Goal: Information Seeking & Learning: Learn about a topic

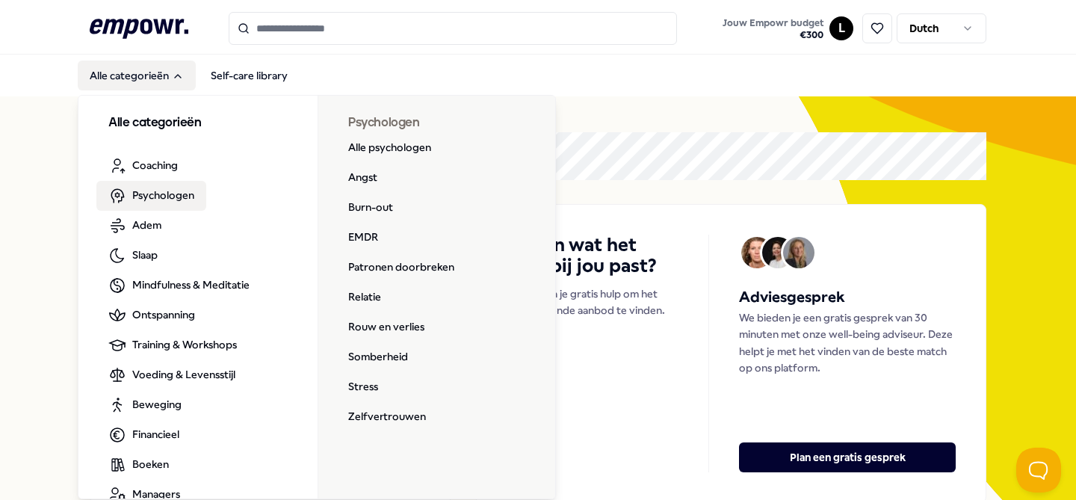
scroll to position [27, 0]
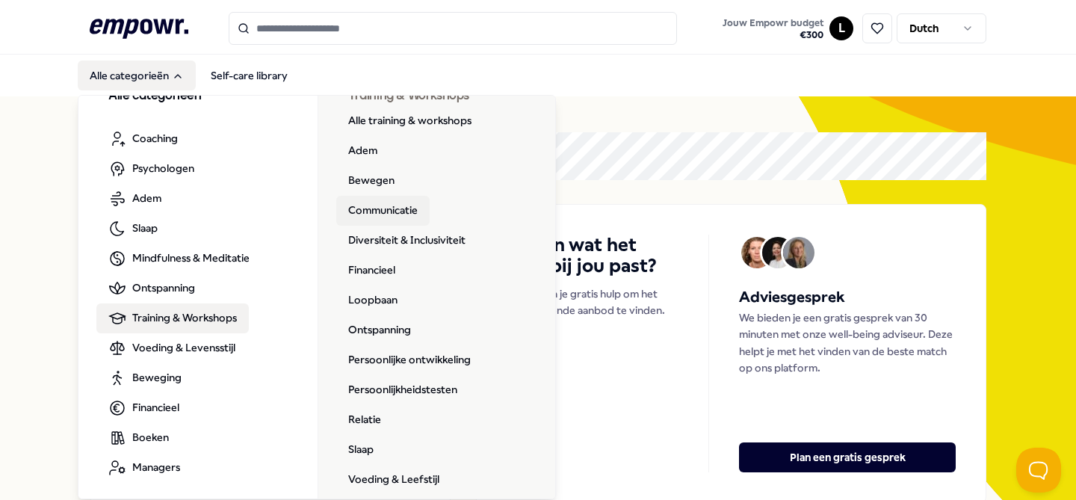
click at [407, 204] on link "Communicatie" at bounding box center [382, 211] width 93 height 30
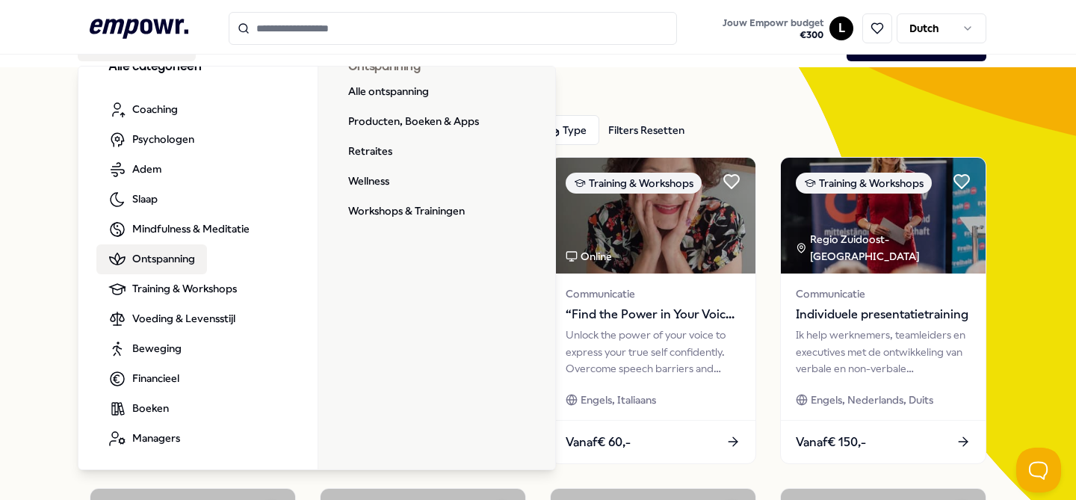
scroll to position [14, 0]
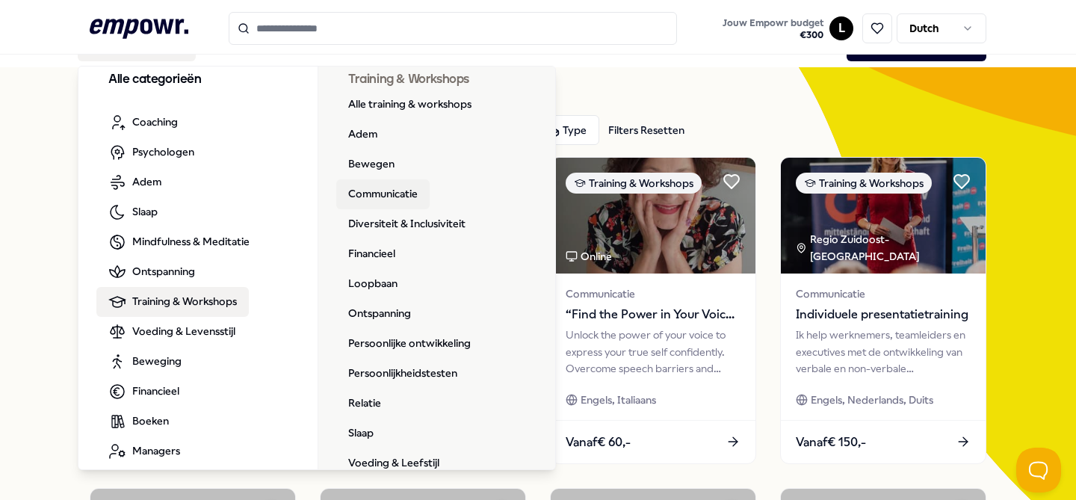
click at [378, 199] on link "Communicatie" at bounding box center [382, 194] width 93 height 30
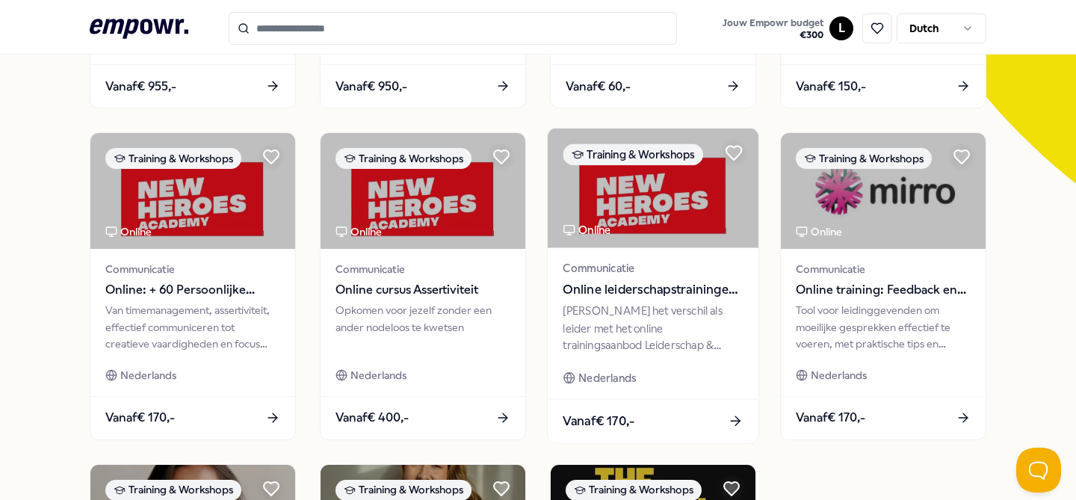
scroll to position [0, 0]
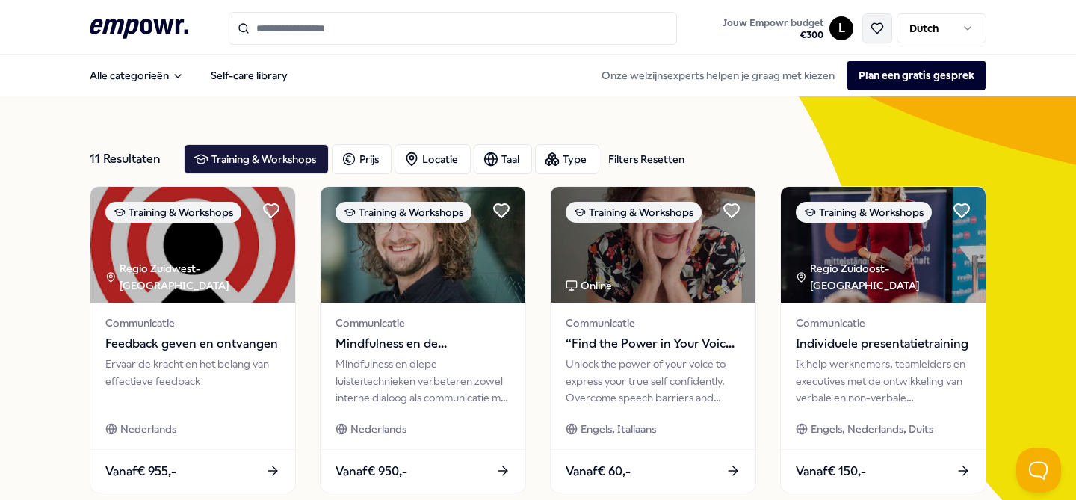
click at [880, 30] on icon at bounding box center [877, 28] width 11 height 10
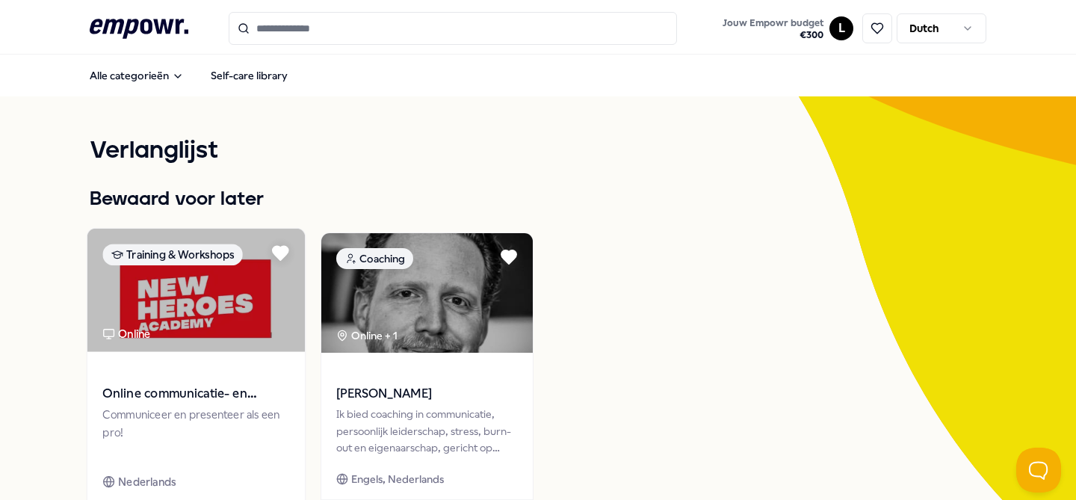
click at [181, 403] on span "Online communicatie- en presentatietrainingen – New Heroes Academy" at bounding box center [195, 393] width 187 height 19
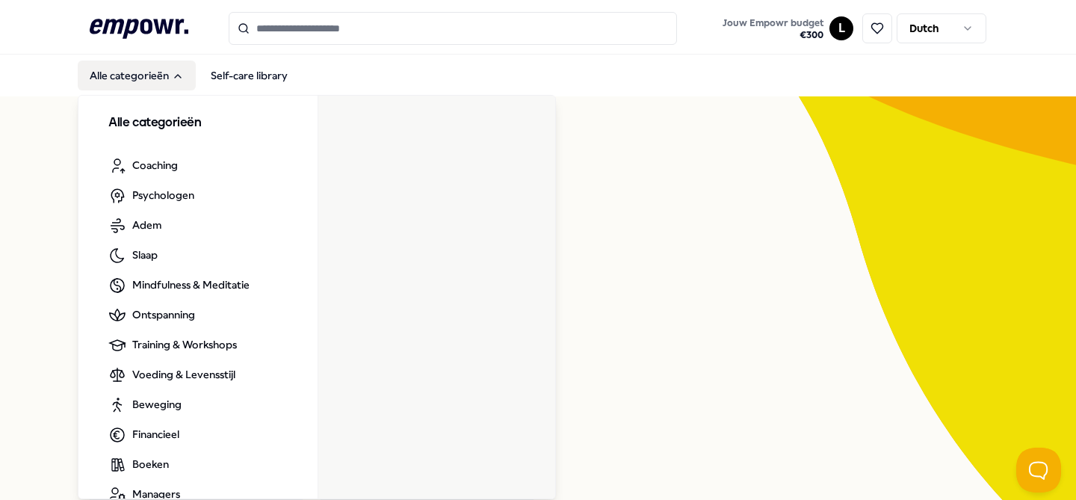
scroll to position [27, 0]
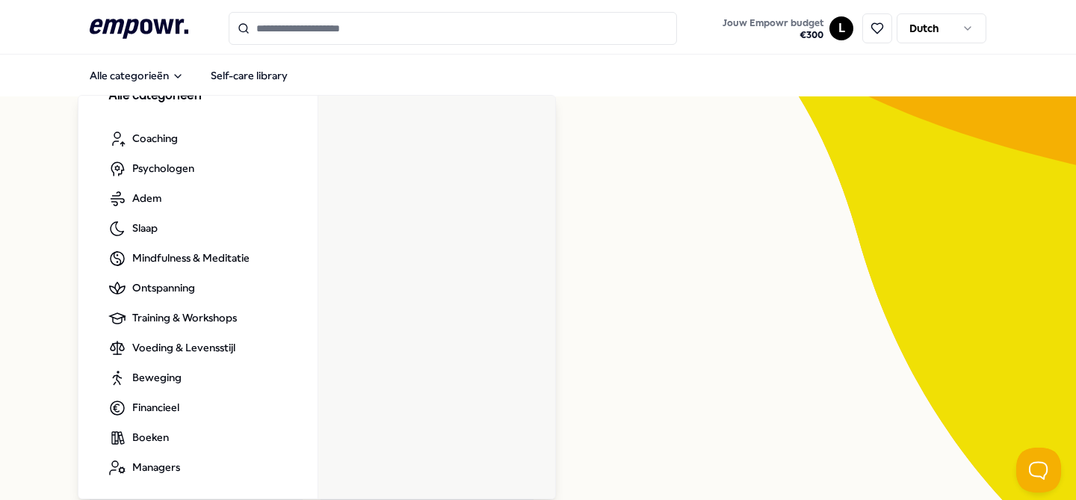
click at [771, 314] on div "Training & Workshops Online Online communicatie- en presentatietrainingen – New…" at bounding box center [538, 387] width 896 height 311
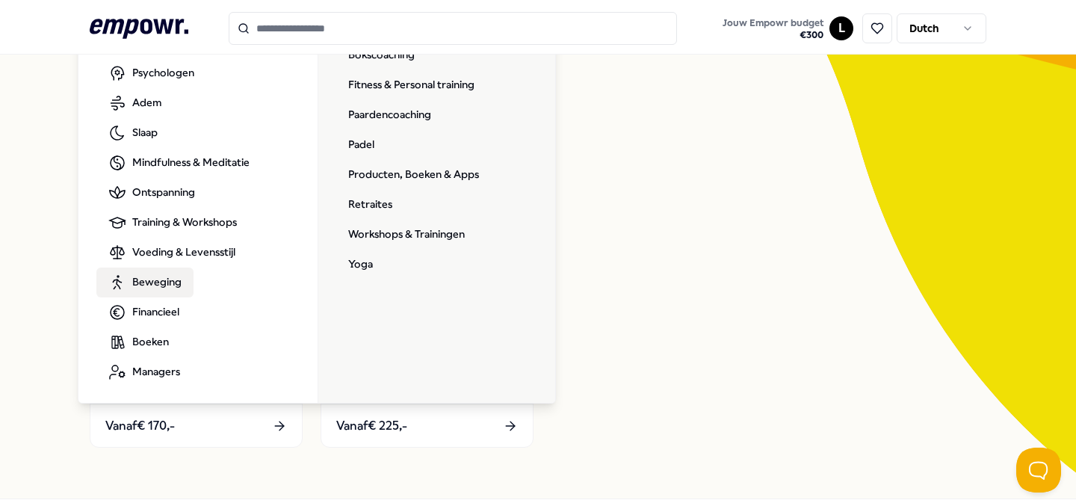
scroll to position [110, 0]
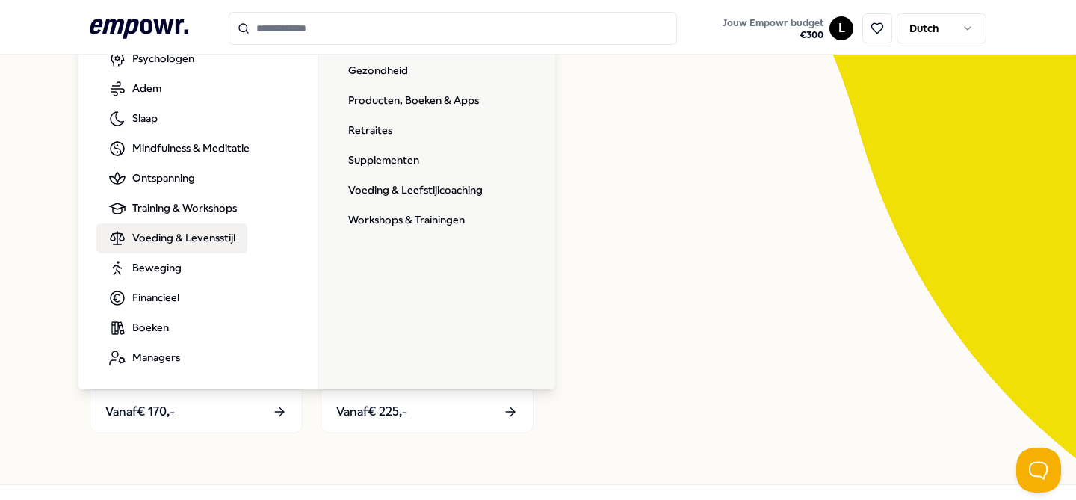
click at [188, 235] on span "Voeding & Levensstijl" at bounding box center [183, 237] width 103 height 16
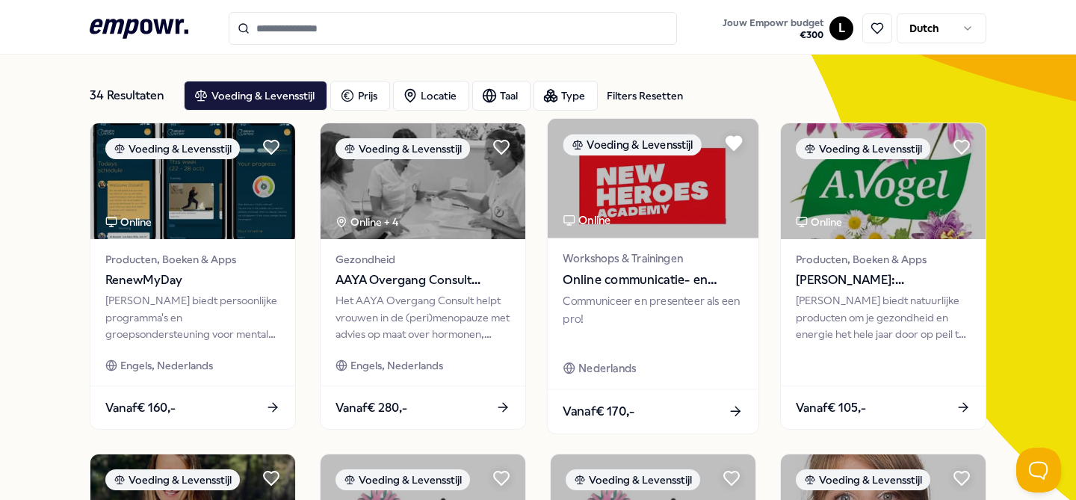
scroll to position [84, 0]
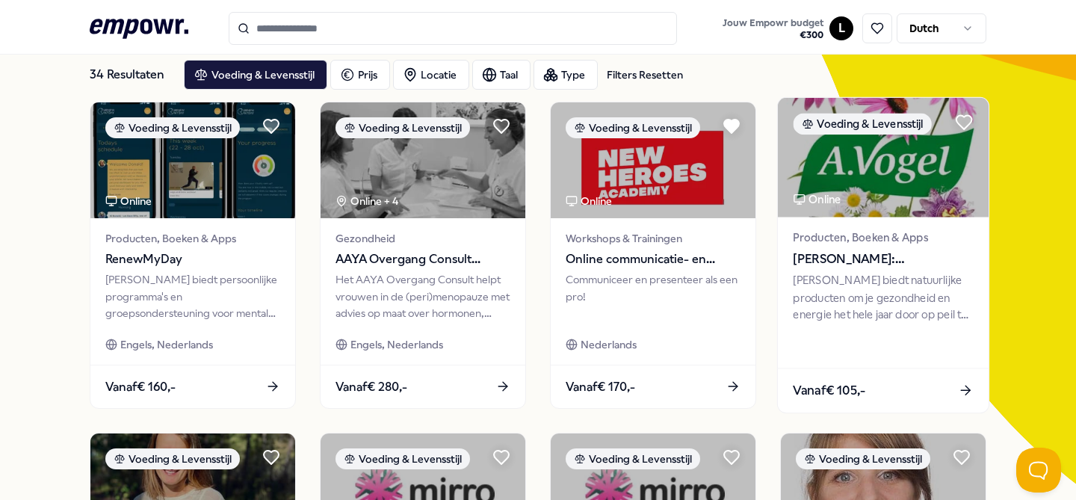
click at [865, 257] on span "[PERSON_NAME]: Supplementen" at bounding box center [882, 258] width 180 height 19
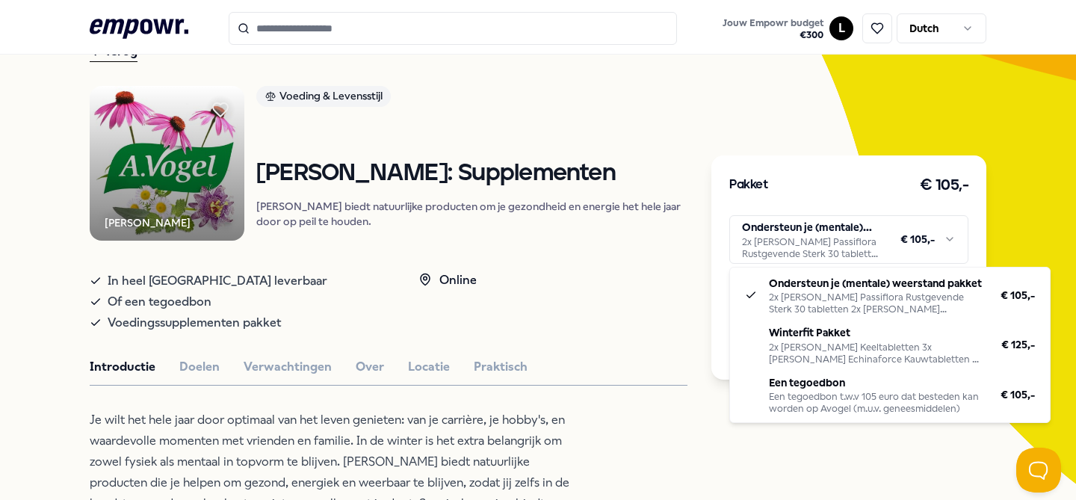
click at [867, 248] on html ".empowr-logo_svg__cls-1{fill:#03032f} Jouw Empowr budget € 300 L Dutch Alle cat…" at bounding box center [538, 250] width 1076 height 500
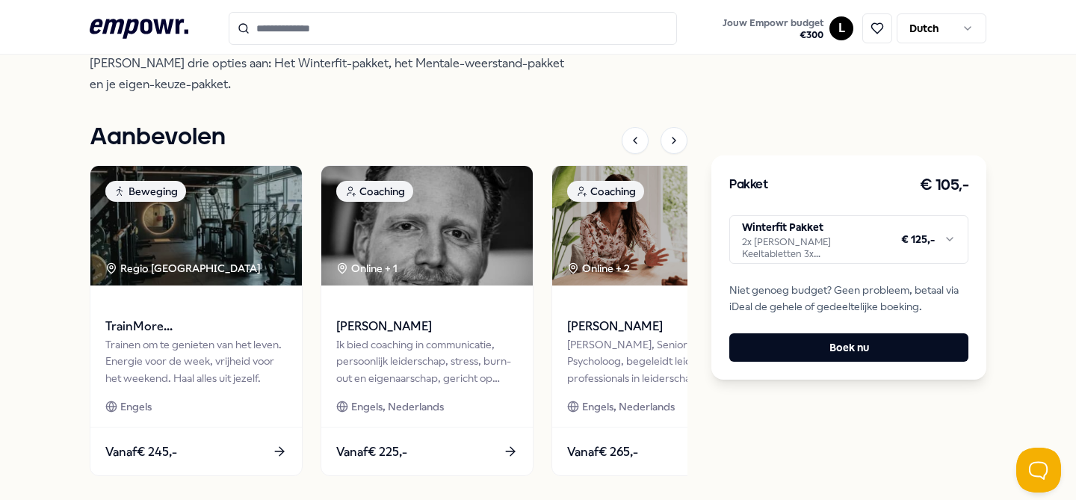
scroll to position [549, 0]
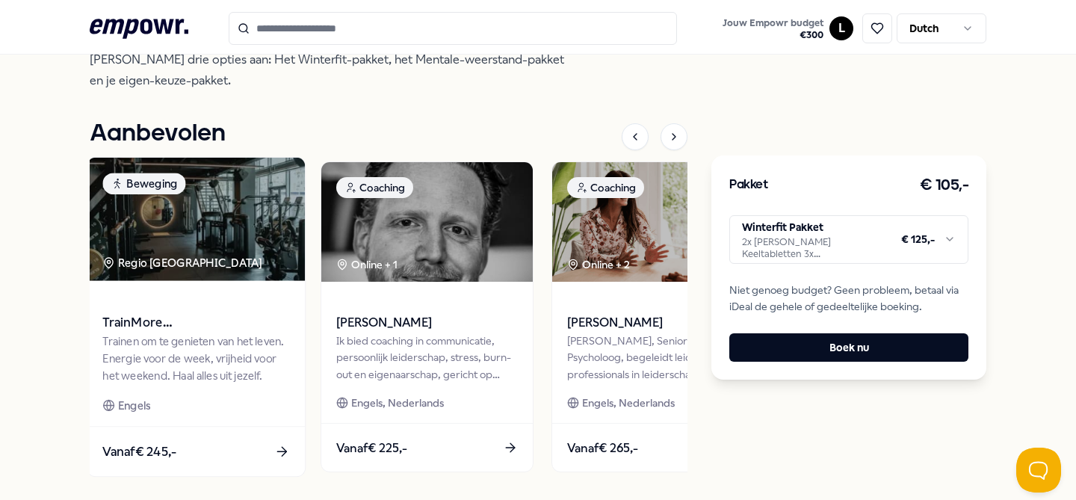
click at [179, 313] on span "TrainMore [GEOGRAPHIC_DATA]: Open Gym" at bounding box center [195, 322] width 187 height 19
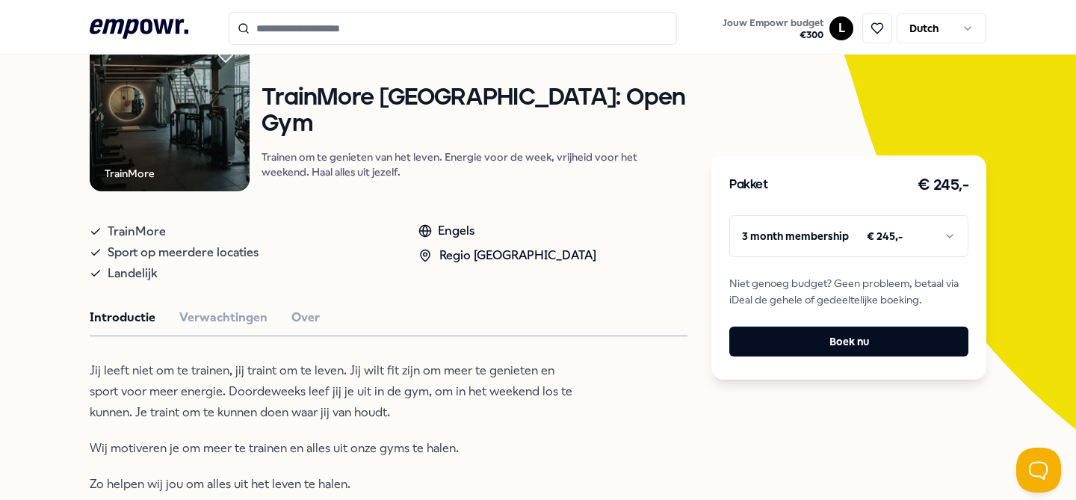
scroll to position [148, 0]
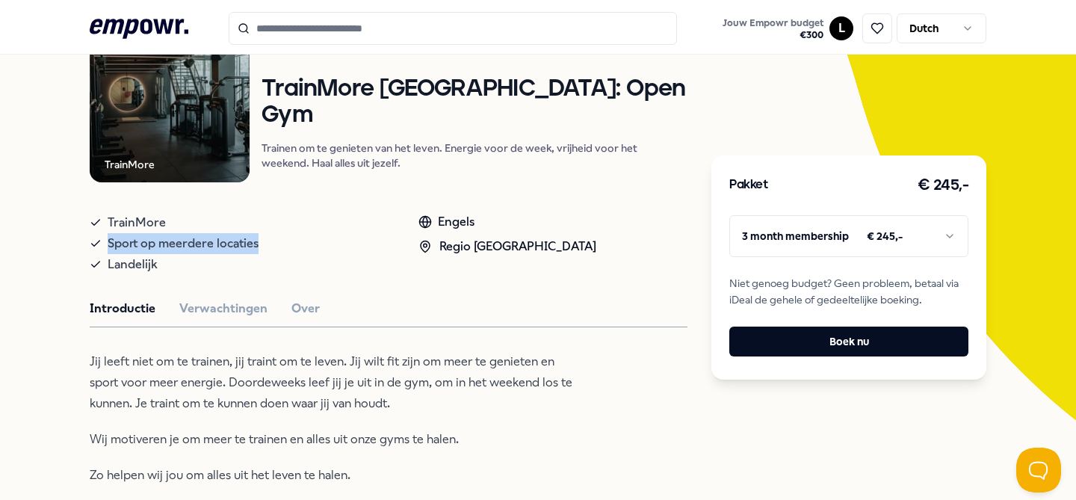
drag, startPoint x: 104, startPoint y: 243, endPoint x: 288, endPoint y: 237, distance: 184.6
click at [288, 237] on div "Sport op meerdere locaties" at bounding box center [239, 243] width 299 height 21
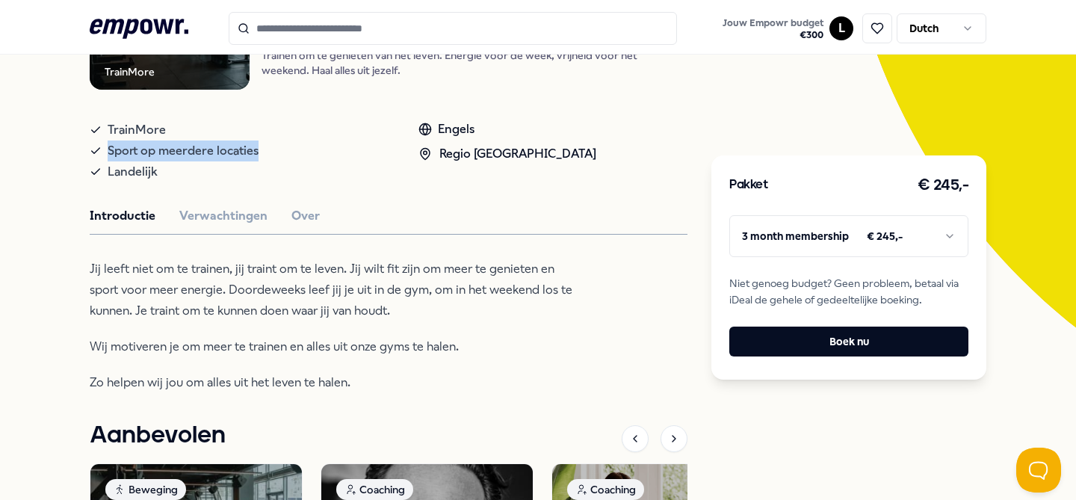
scroll to position [243, 0]
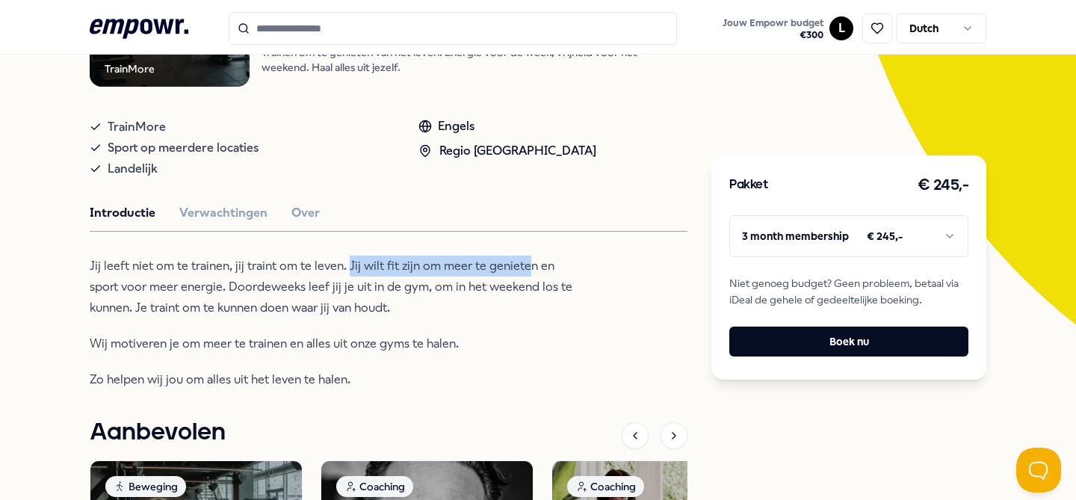
drag, startPoint x: 346, startPoint y: 264, endPoint x: 525, endPoint y: 272, distance: 179.4
click at [525, 272] on p "Jij leeft niet om te trainen, jij traint om te leven. Jij wilt fit zijn om meer…" at bounding box center [332, 286] width 485 height 63
click at [460, 320] on div "Jij leeft niet om te trainen, jij traint om te leven. Jij wilt fit zijn om meer…" at bounding box center [332, 322] width 485 height 134
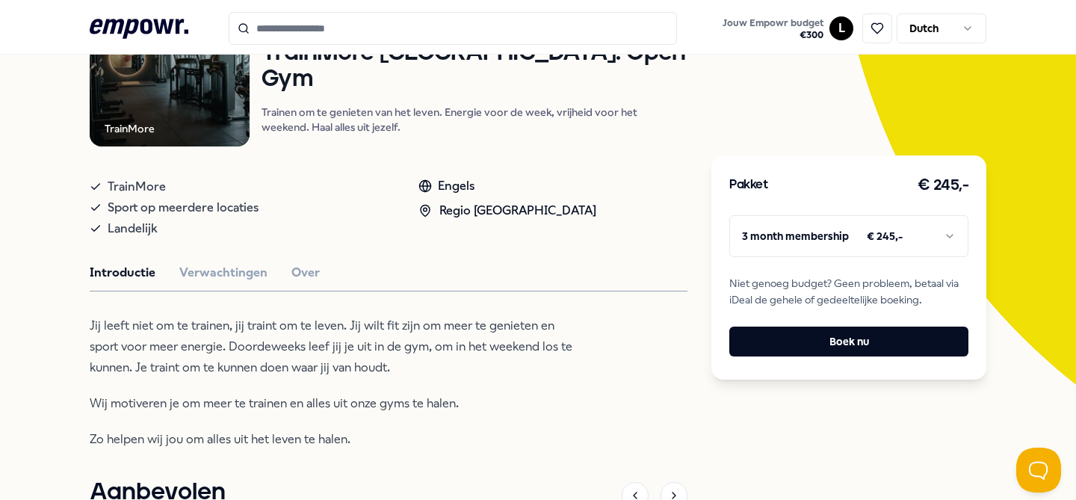
scroll to position [135, 0]
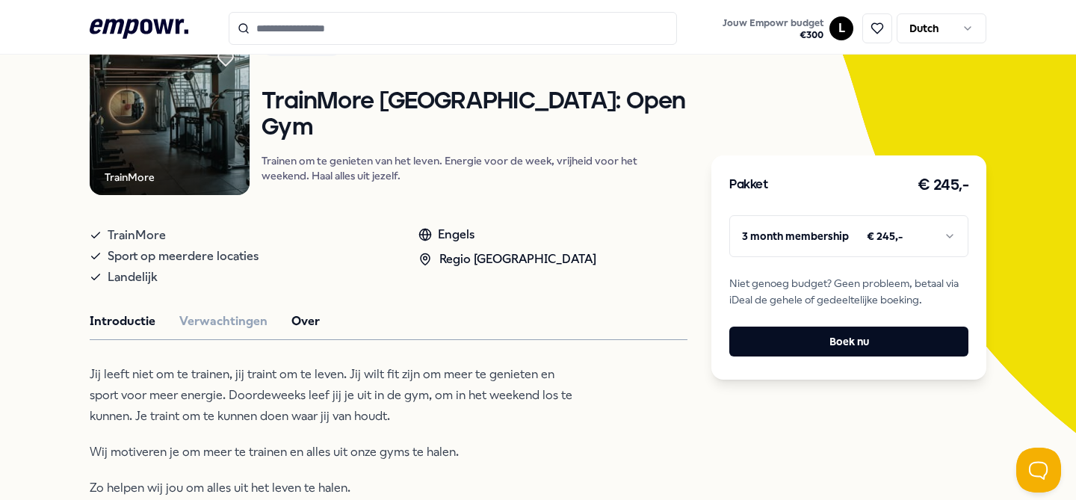
click at [299, 327] on button "Over" at bounding box center [305, 320] width 28 height 19
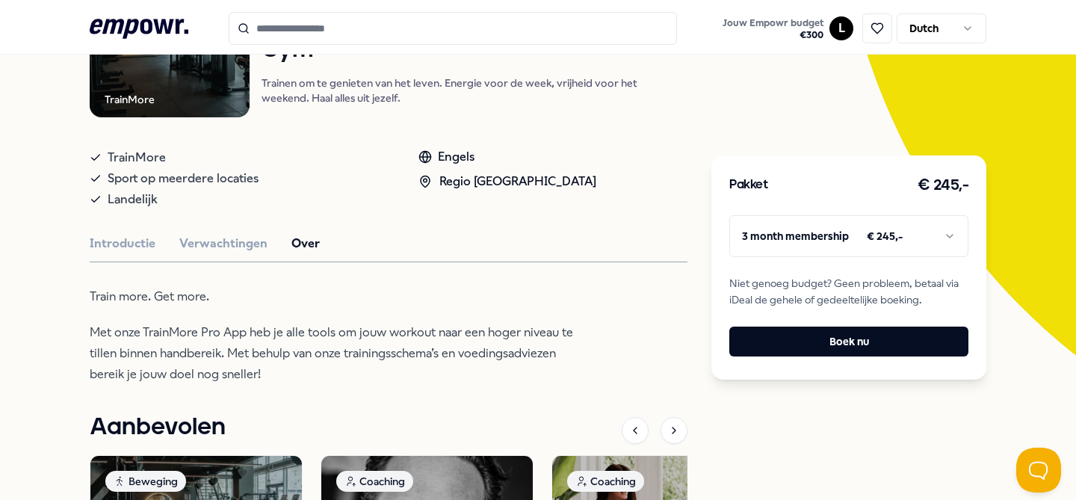
scroll to position [214, 0]
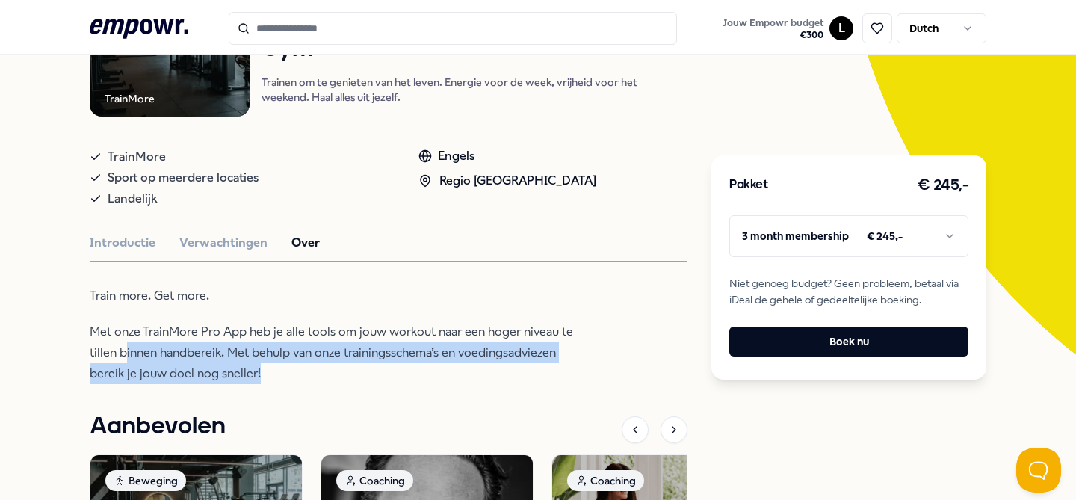
drag, startPoint x: 271, startPoint y: 377, endPoint x: 123, endPoint y: 349, distance: 150.6
click at [123, 349] on p "Met onze TrainMore Pro App heb je alle tools om jouw workout naar een hoger niv…" at bounding box center [332, 352] width 485 height 63
click at [287, 347] on p "Met onze TrainMore Pro App heb je alle tools om jouw workout naar een hoger niv…" at bounding box center [332, 352] width 485 height 63
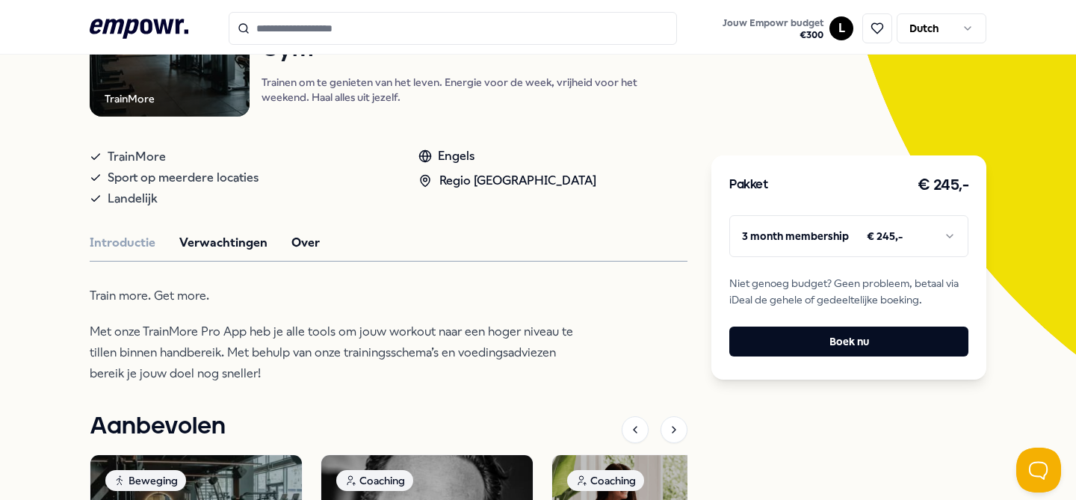
click at [231, 235] on button "Verwachtingen" at bounding box center [223, 242] width 88 height 19
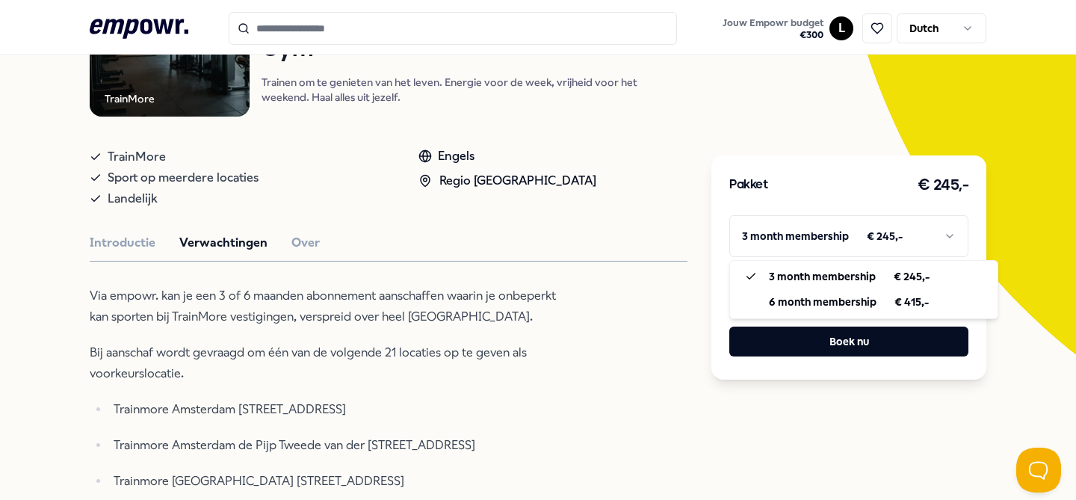
click at [878, 240] on html ".empowr-logo_svg__cls-1{fill:#03032f} Jouw Empowr budget € 300 L Dutch Alle cat…" at bounding box center [538, 250] width 1076 height 500
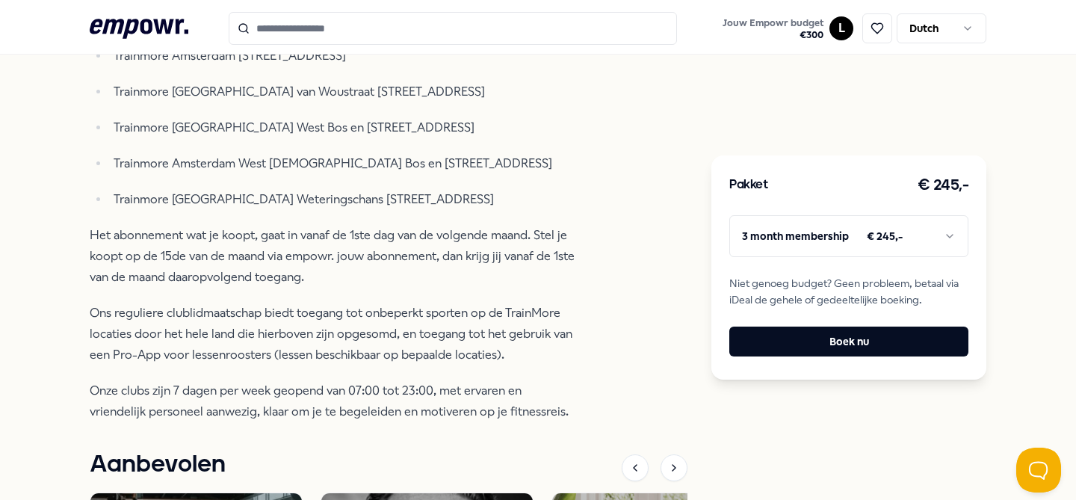
scroll to position [748, 0]
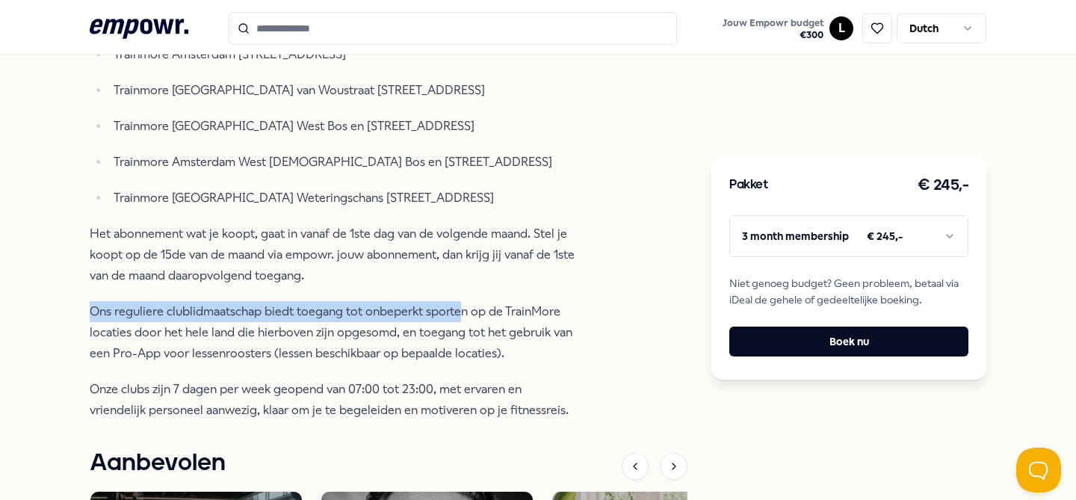
drag, startPoint x: 89, startPoint y: 312, endPoint x: 464, endPoint y: 306, distance: 375.0
click at [464, 306] on p "Ons reguliere clublidmaatschap biedt toegang tot onbeperkt sporten op de TrainM…" at bounding box center [332, 332] width 485 height 63
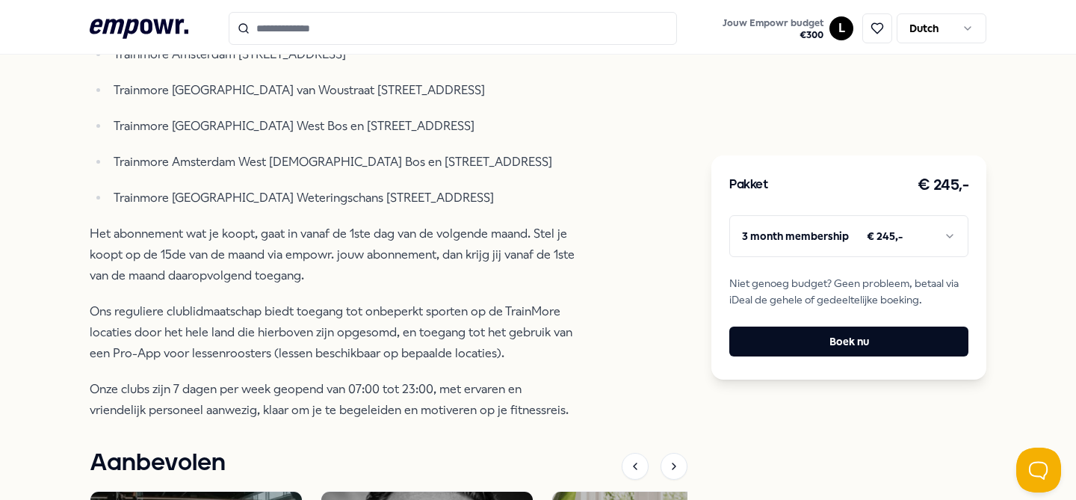
click at [429, 344] on p "Ons reguliere clublidmaatschap biedt toegang tot onbeperkt sporten op de TrainM…" at bounding box center [332, 332] width 485 height 63
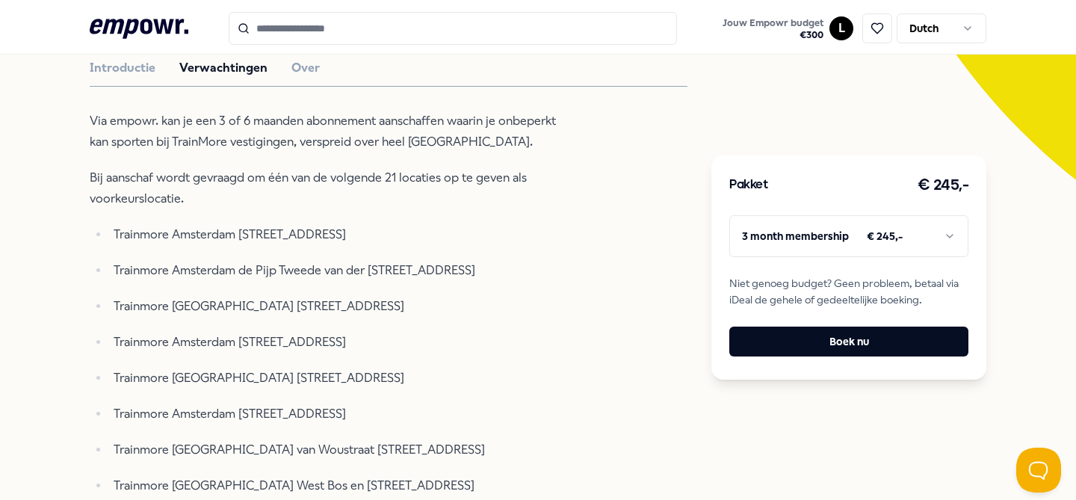
scroll to position [389, 0]
click at [902, 248] on html ".empowr-logo_svg__cls-1{fill:#03032f} Jouw Empowr budget € 300 L Dutch Alle cat…" at bounding box center [538, 250] width 1076 height 500
click at [910, 236] on html ".empowr-logo_svg__cls-1{fill:#03032f} Jouw Empowr budget € 300 L Dutch Alle cat…" at bounding box center [538, 250] width 1076 height 500
click at [573, 254] on html ".empowr-logo_svg__cls-1{fill:#03032f} Jouw Empowr budget € 300 L Dutch Alle cat…" at bounding box center [538, 250] width 1076 height 500
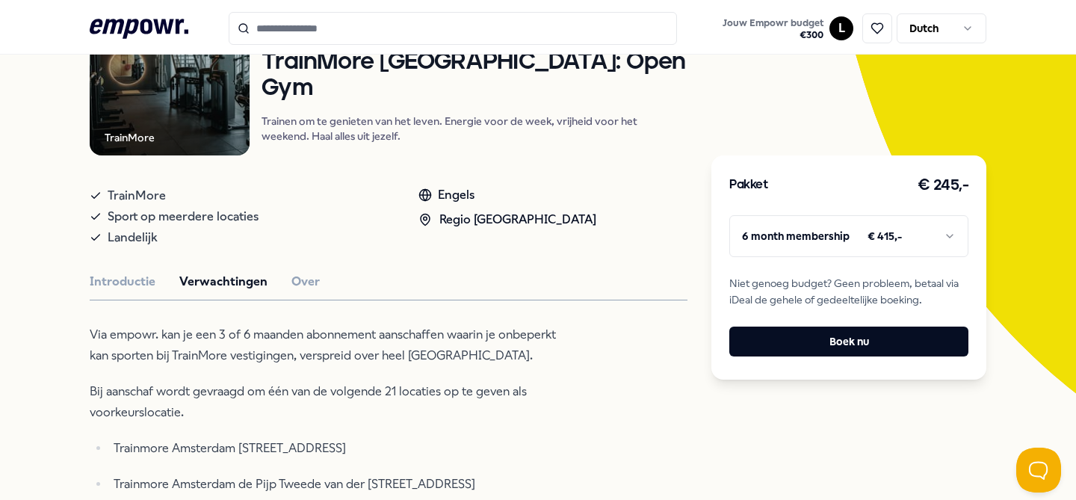
scroll to position [167, 0]
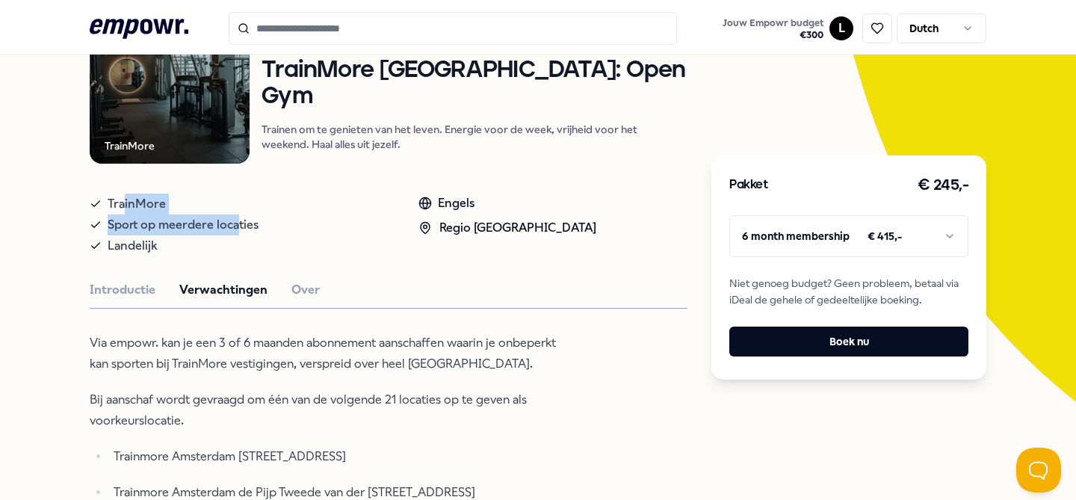
drag, startPoint x: 123, startPoint y: 205, endPoint x: 235, endPoint y: 232, distance: 115.4
click at [235, 232] on div "TrainMore Sport op meerdere locaties Landelijk" at bounding box center [239, 224] width 299 height 63
click at [236, 238] on div "Landelijk" at bounding box center [239, 245] width 299 height 21
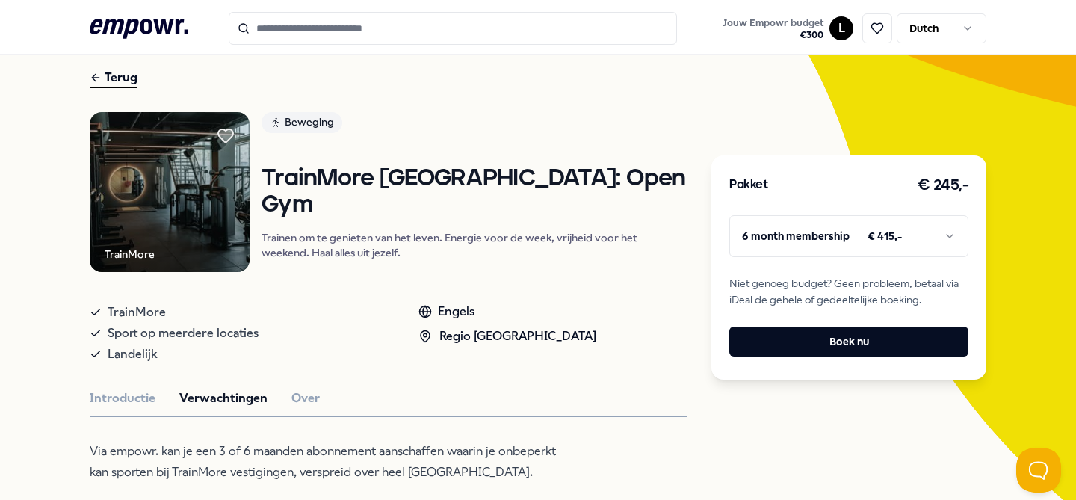
scroll to position [0, 0]
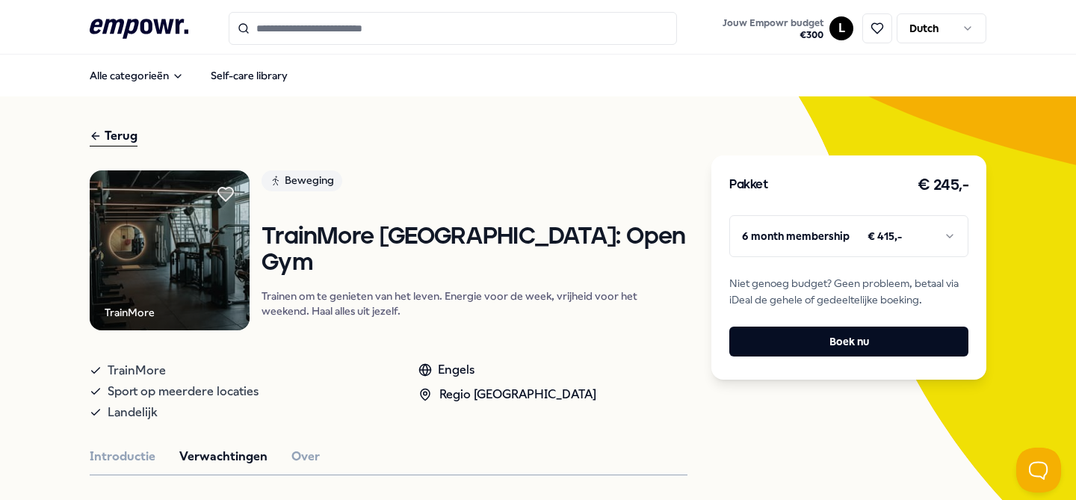
click at [910, 231] on html ".empowr-logo_svg__cls-1{fill:#03032f} Jouw Empowr budget € 300 L Dutch Alle cat…" at bounding box center [538, 250] width 1076 height 500
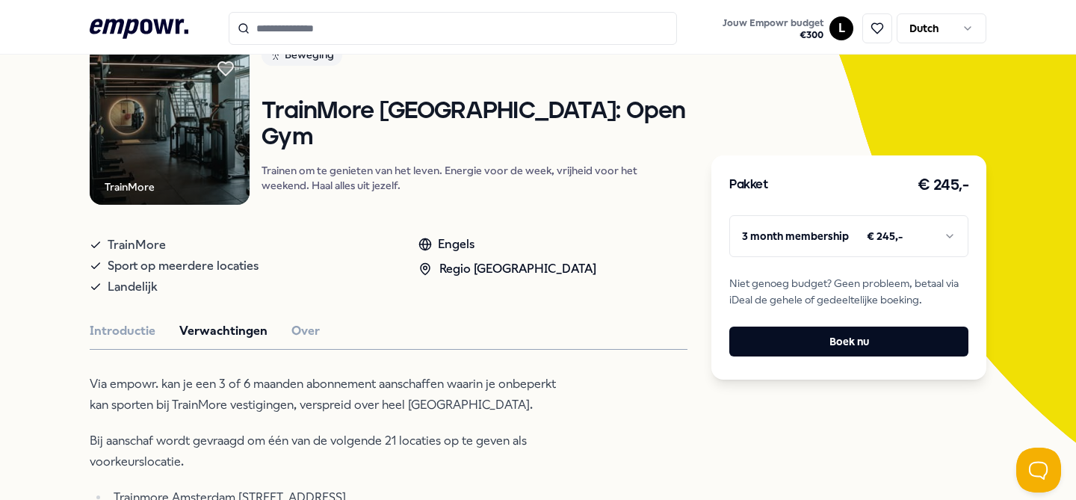
scroll to position [132, 0]
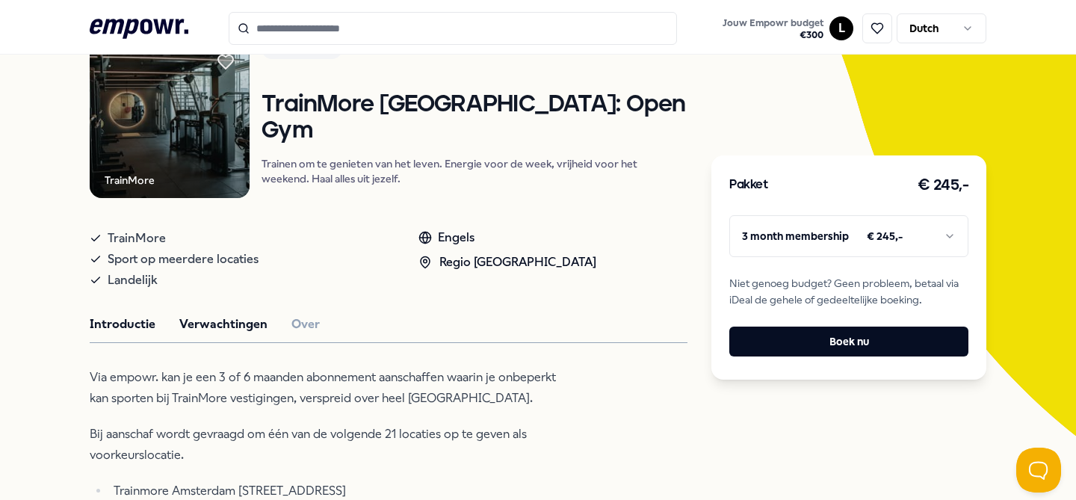
click at [122, 320] on button "Introductie" at bounding box center [123, 323] width 66 height 19
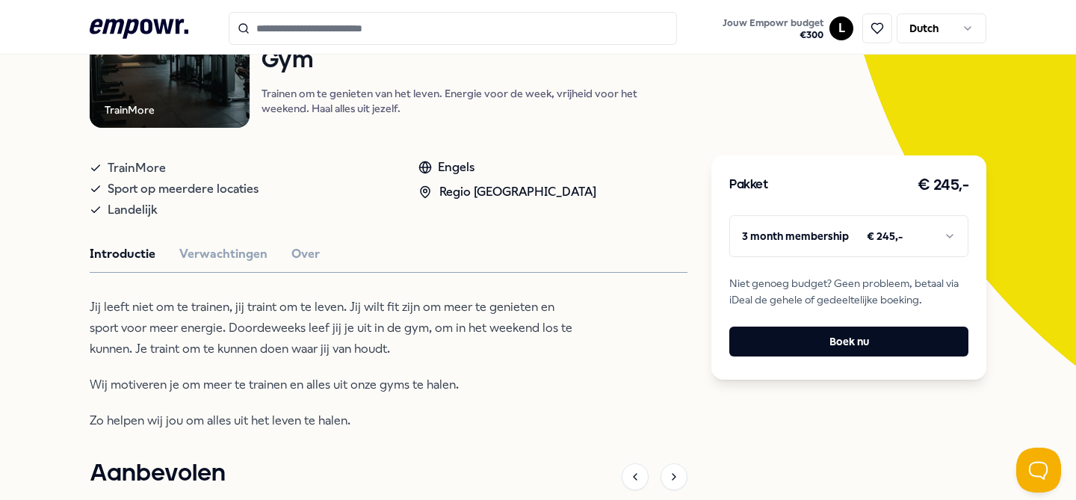
scroll to position [0, 0]
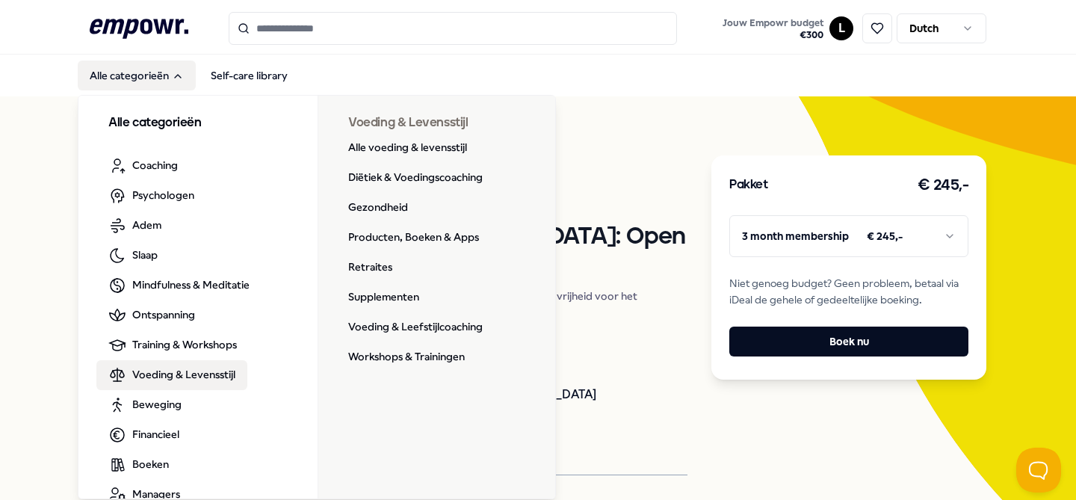
click at [190, 373] on span "Voeding & Levensstijl" at bounding box center [183, 374] width 103 height 16
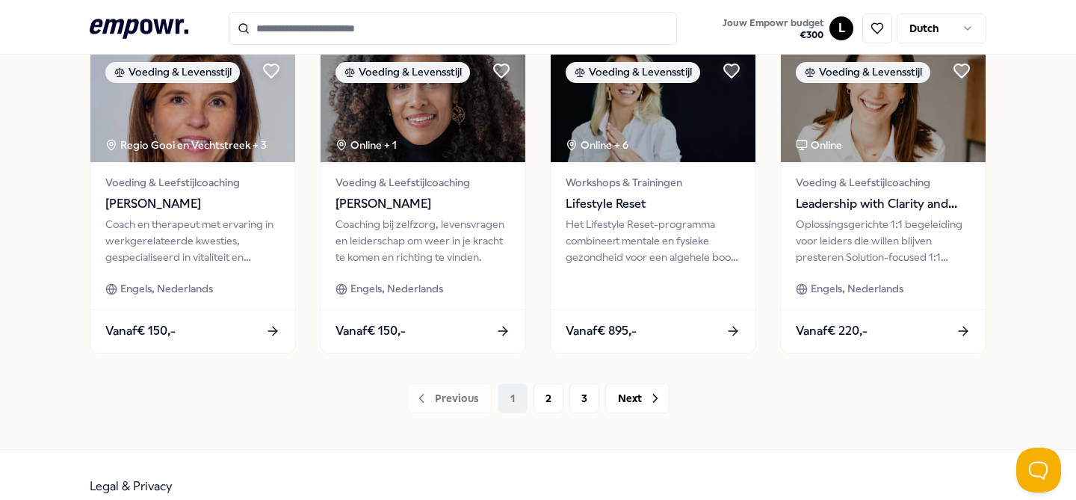
scroll to position [810, 0]
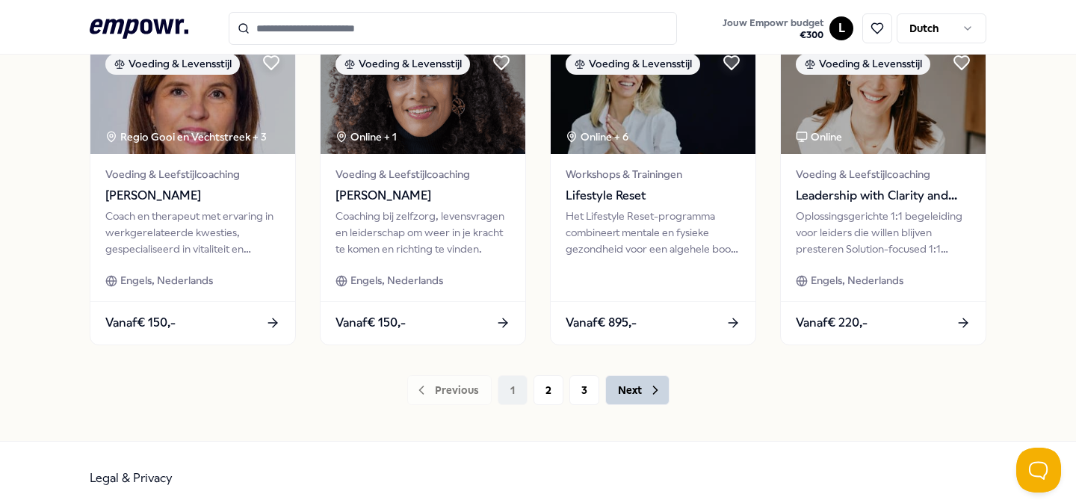
click at [641, 390] on button "Next" at bounding box center [637, 390] width 64 height 30
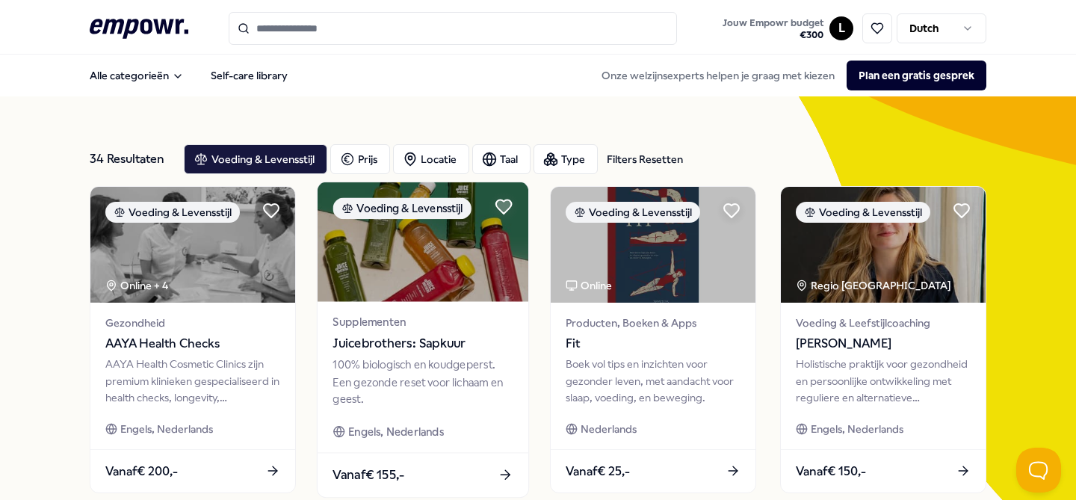
scroll to position [34, 0]
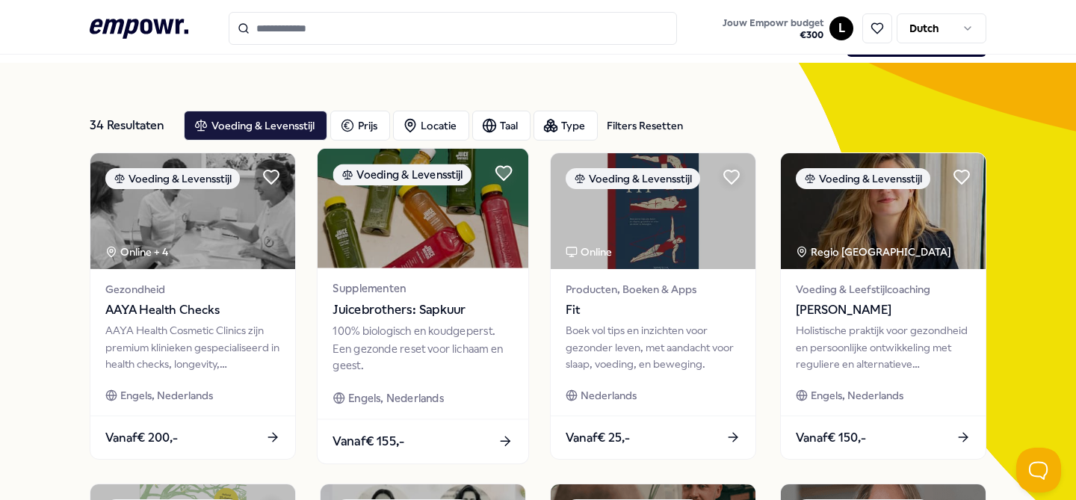
click at [408, 311] on span "Juicebrothers: Sapkuur" at bounding box center [422, 309] width 180 height 19
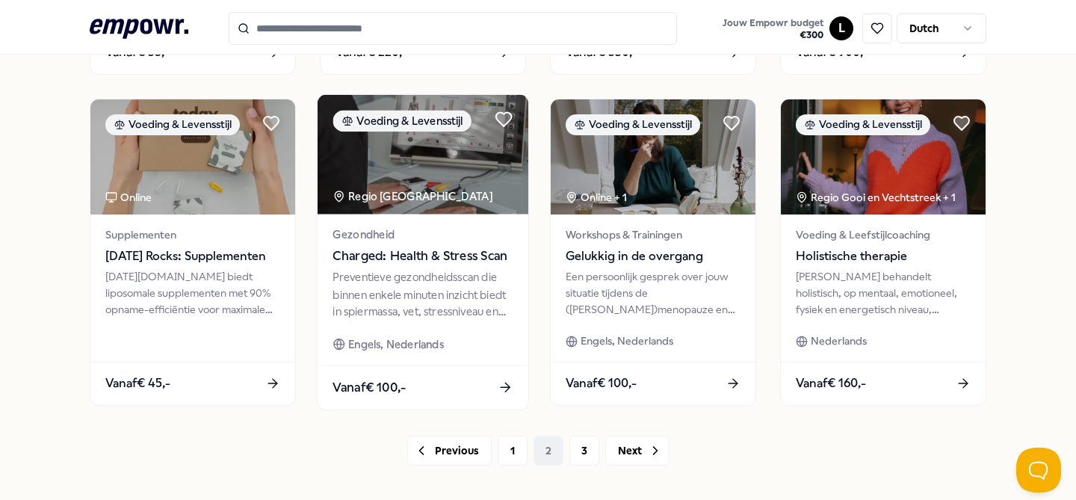
scroll to position [752, 0]
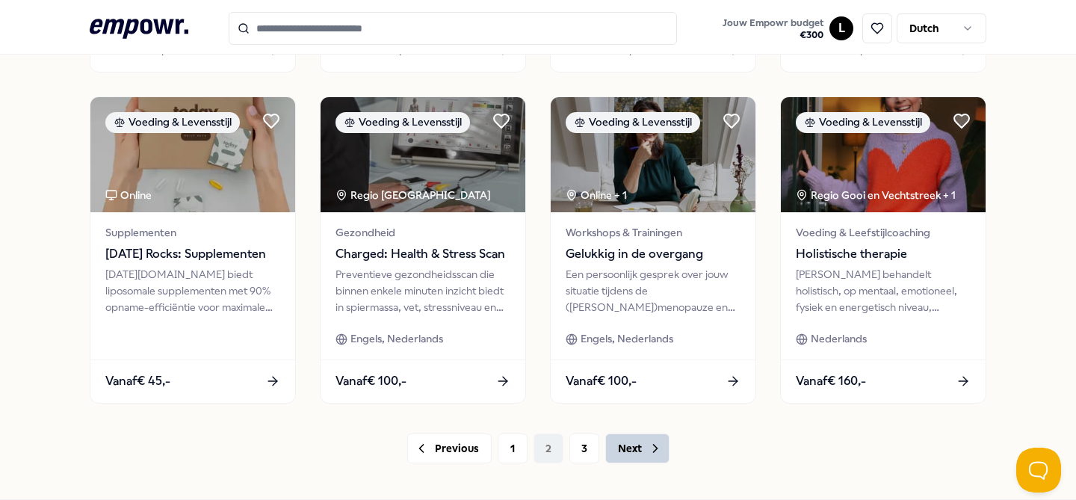
click at [643, 449] on button "Next" at bounding box center [637, 448] width 64 height 30
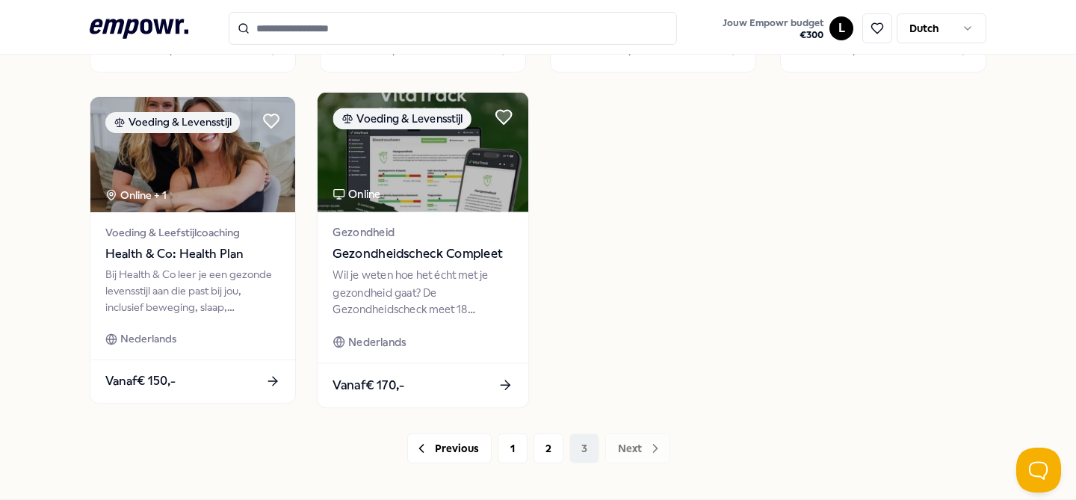
click at [434, 247] on span "Gezondheidscheck Compleet" at bounding box center [422, 252] width 180 height 19
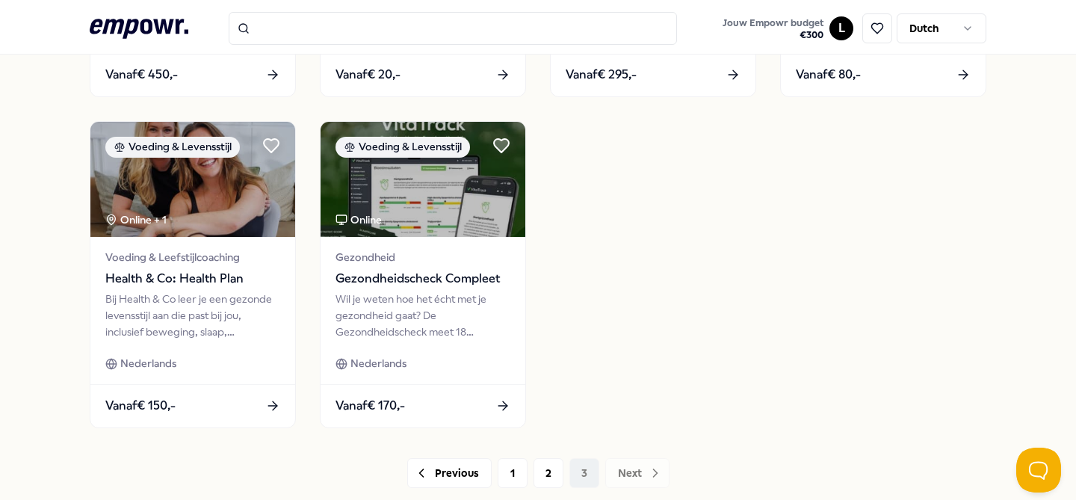
scroll to position [728, 0]
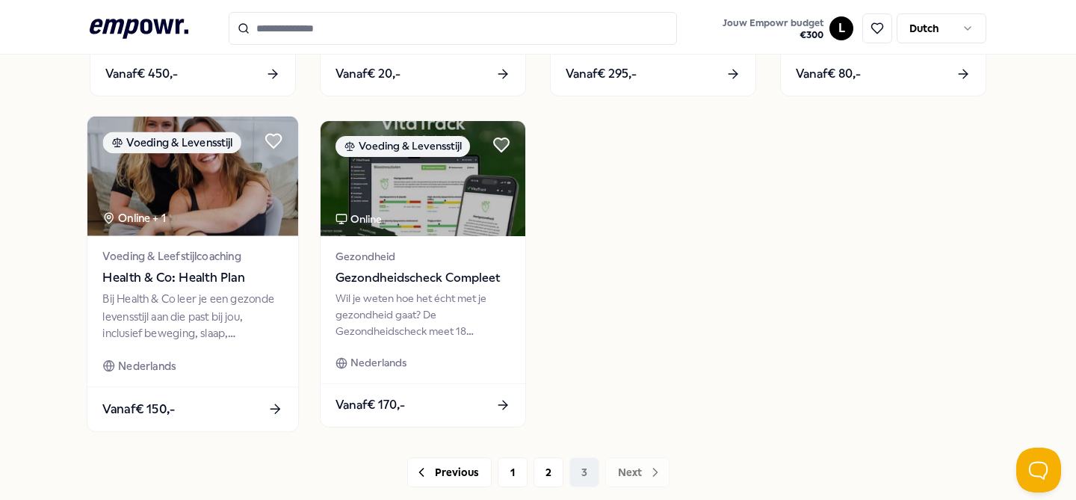
click at [152, 274] on span "Health & Co: Health Plan" at bounding box center [192, 276] width 180 height 19
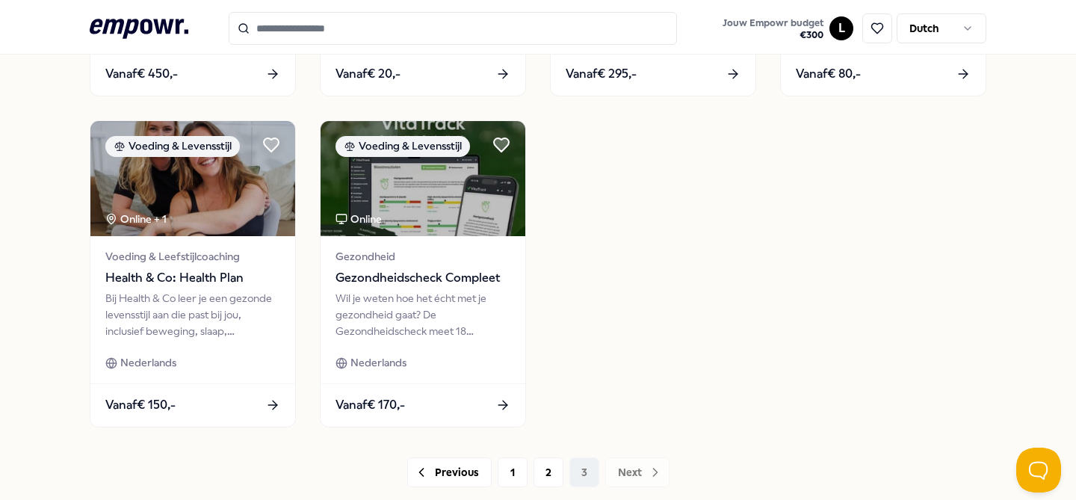
click at [113, 19] on icon at bounding box center [139, 28] width 99 height 19
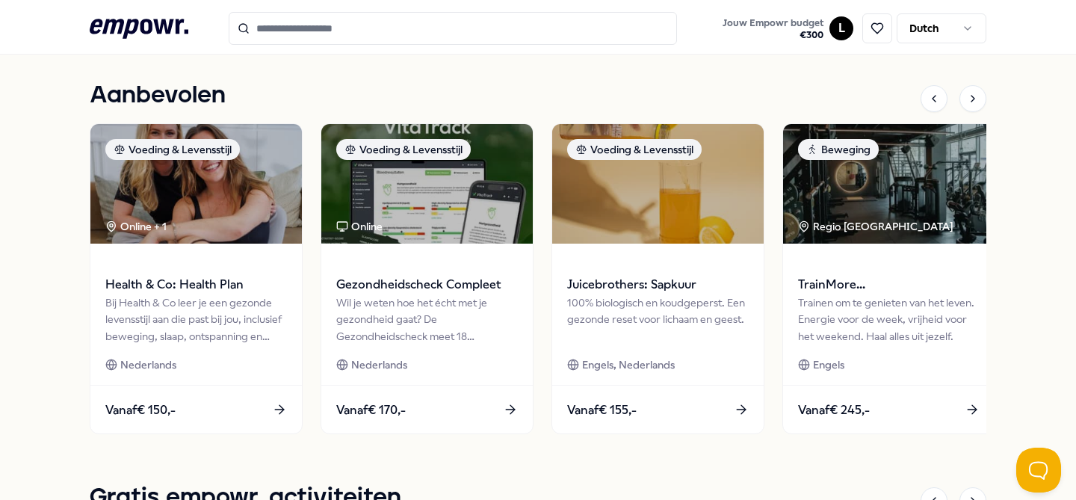
scroll to position [663, 0]
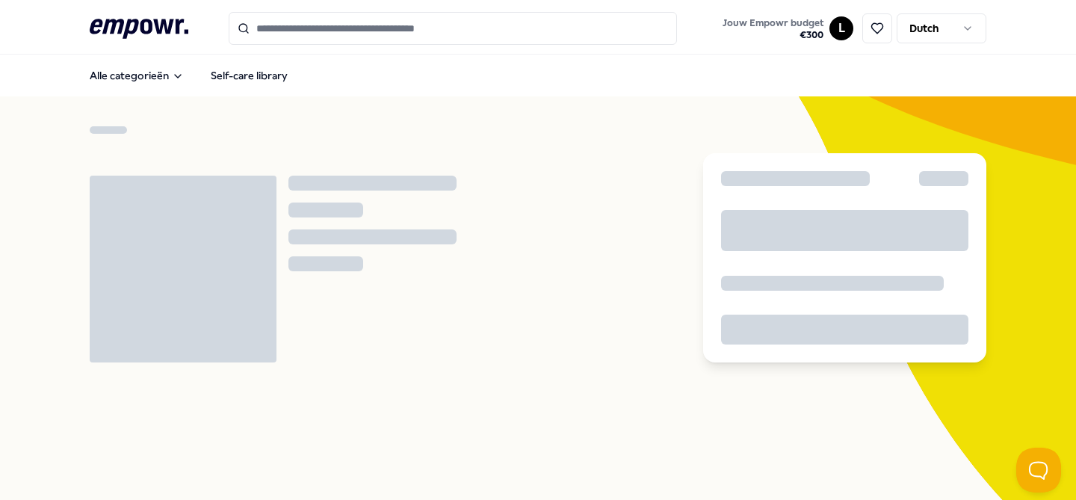
scroll to position [43, 0]
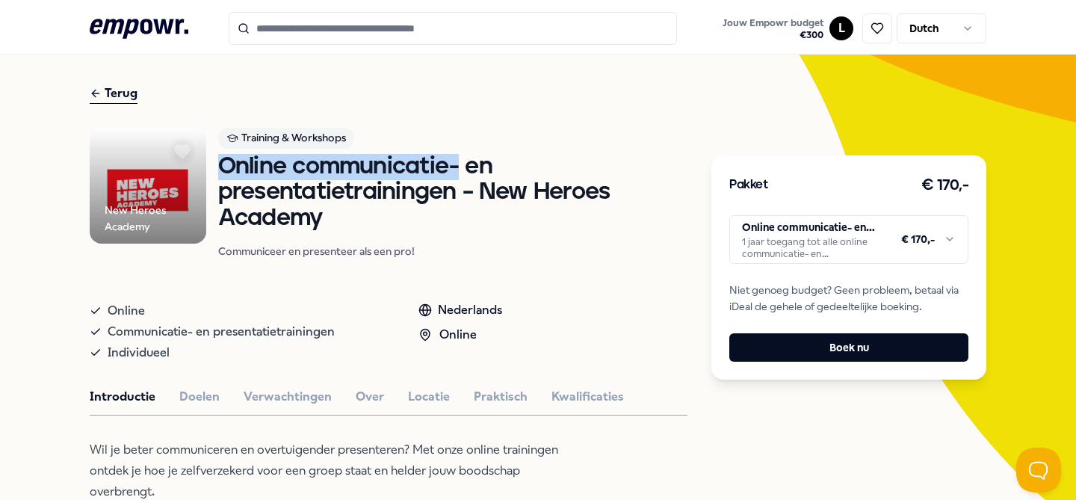
drag, startPoint x: 215, startPoint y: 168, endPoint x: 496, endPoint y: 186, distance: 281.4
click at [493, 184] on div "New Heroes Academy Training & Workshops Online communicatie- en presentatietrai…" at bounding box center [389, 199] width 598 height 143
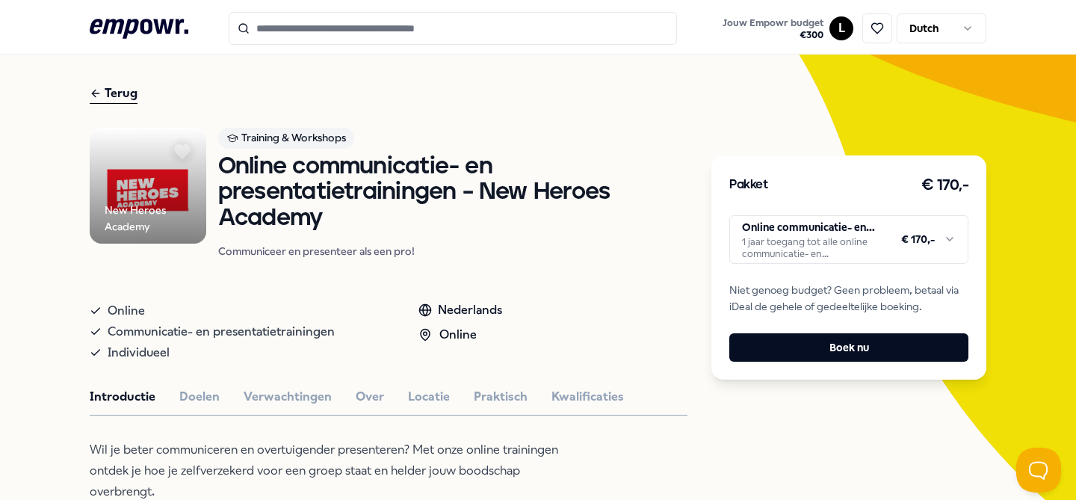
click at [438, 211] on h1 "Online communicatie- en presentatietrainingen – New Heroes Academy" at bounding box center [452, 193] width 469 height 78
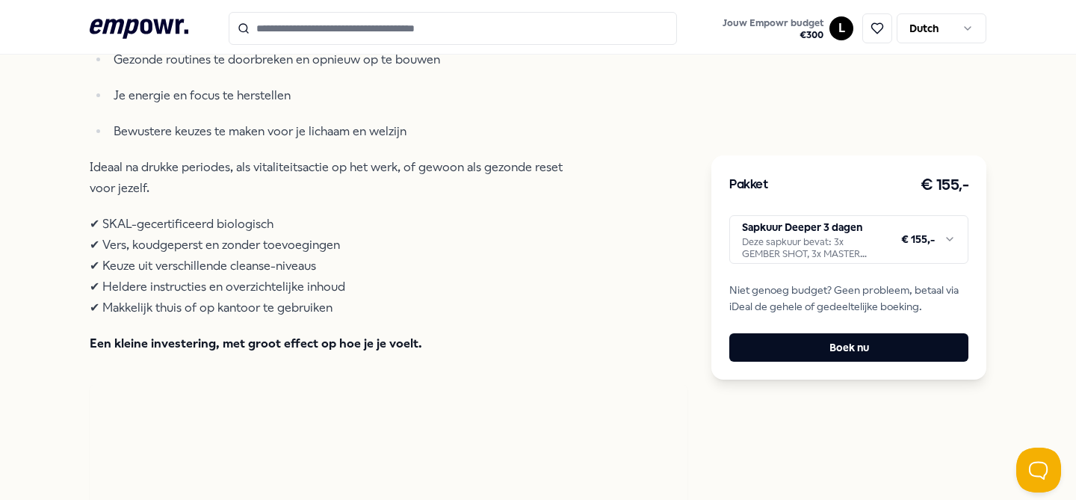
scroll to position [633, 0]
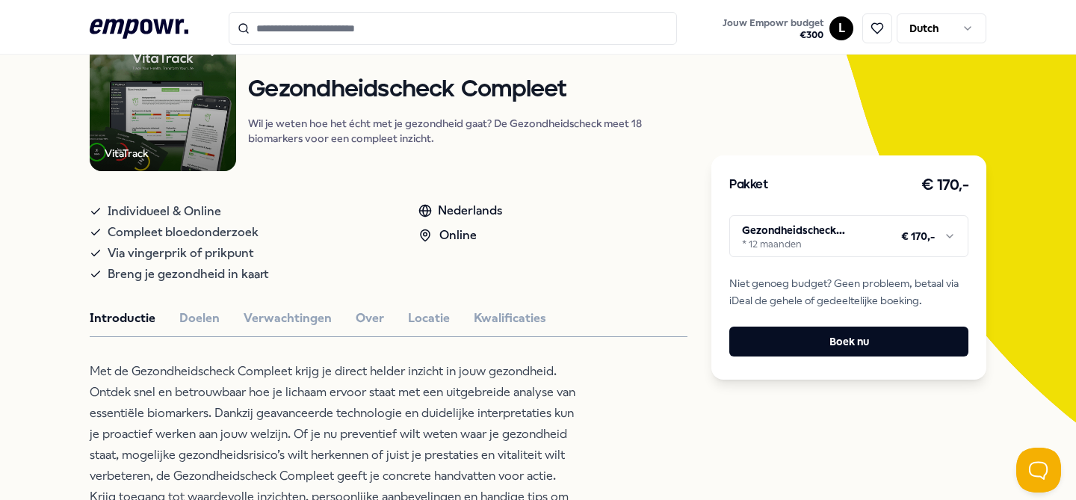
scroll to position [146, 0]
click at [201, 318] on button "Doelen" at bounding box center [199, 317] width 40 height 19
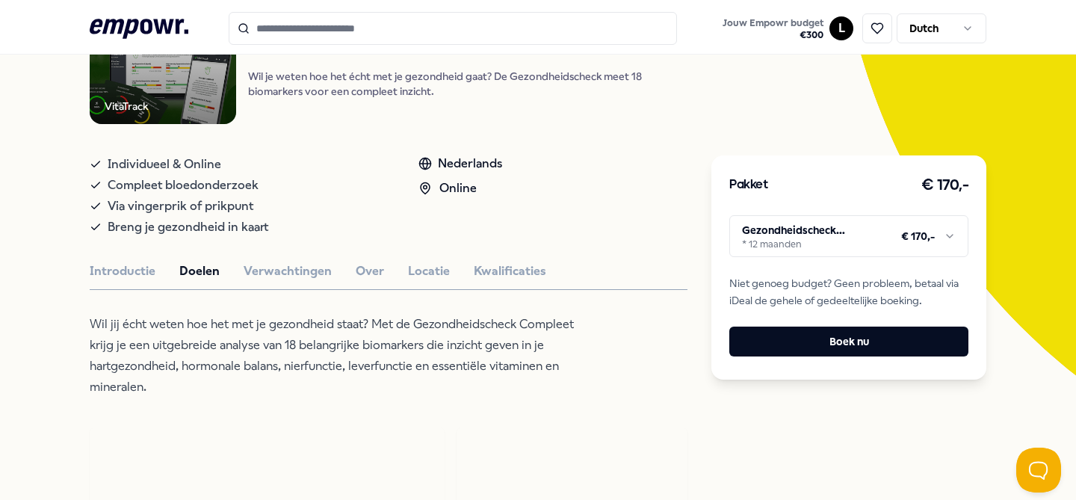
scroll to position [218, 0]
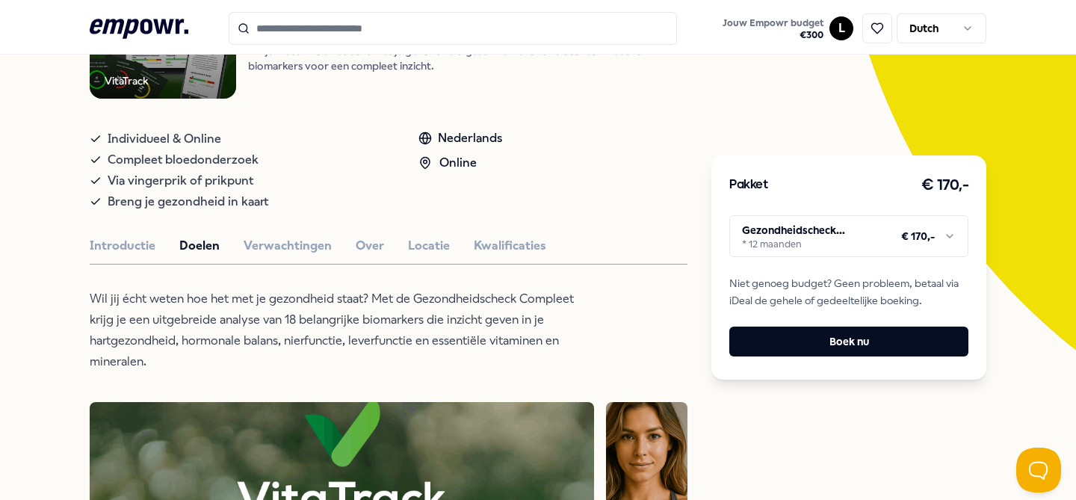
click at [296, 242] on button "Verwachtingen" at bounding box center [287, 245] width 88 height 19
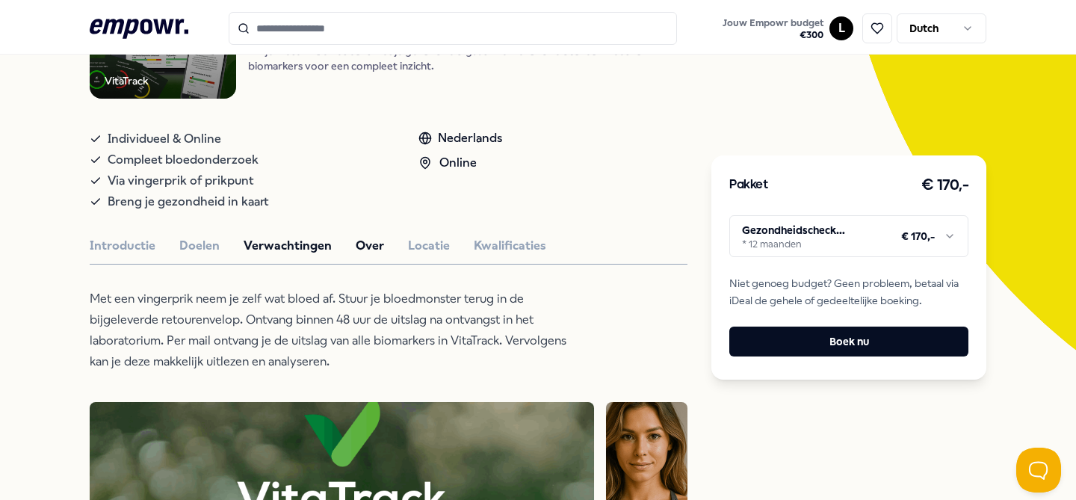
click at [366, 245] on button "Over" at bounding box center [370, 245] width 28 height 19
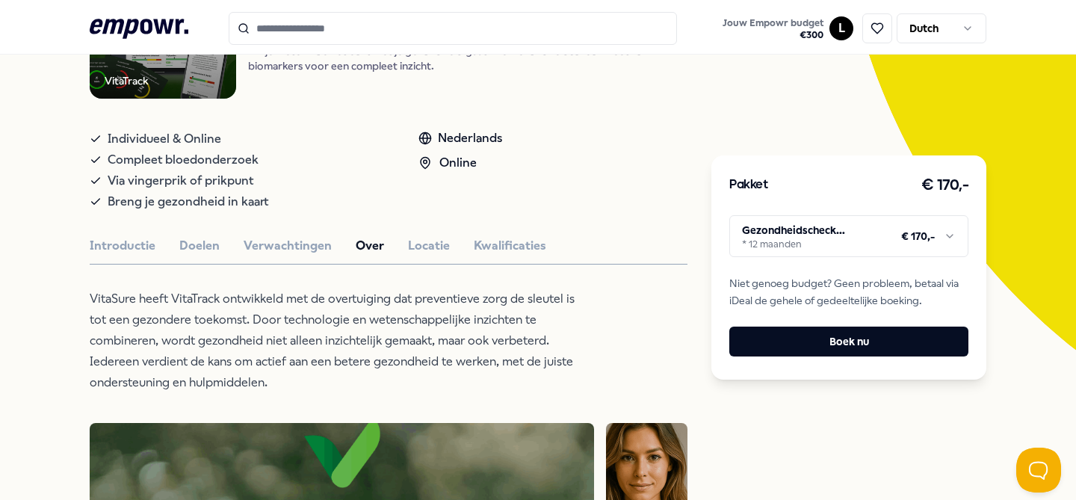
scroll to position [0, 0]
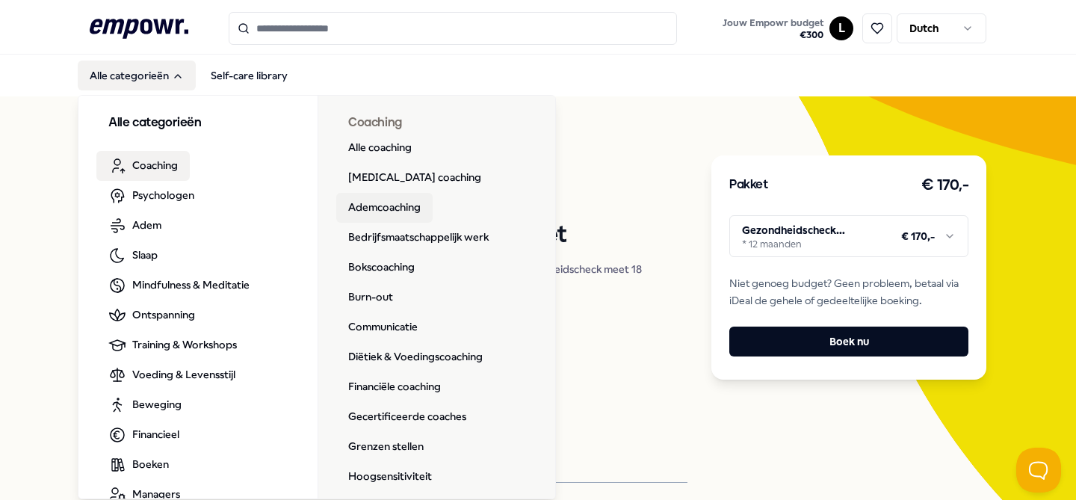
click at [404, 205] on link "Ademcoaching" at bounding box center [384, 208] width 96 height 30
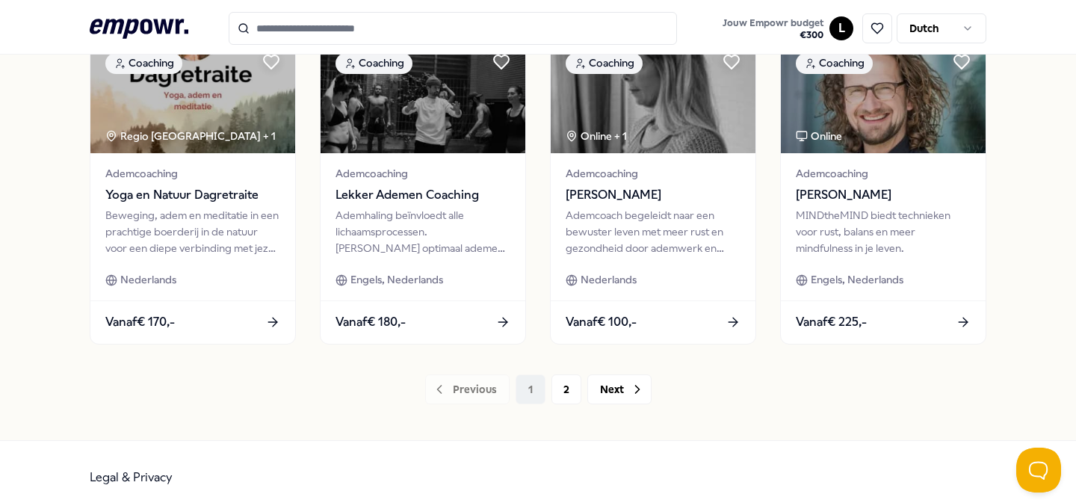
scroll to position [825, 0]
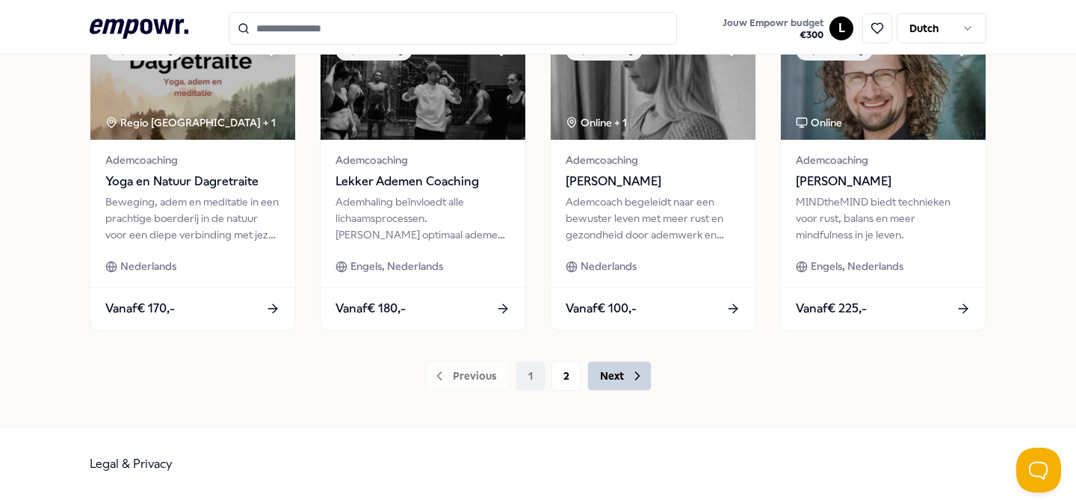
click at [635, 382] on button "Next" at bounding box center [619, 376] width 64 height 30
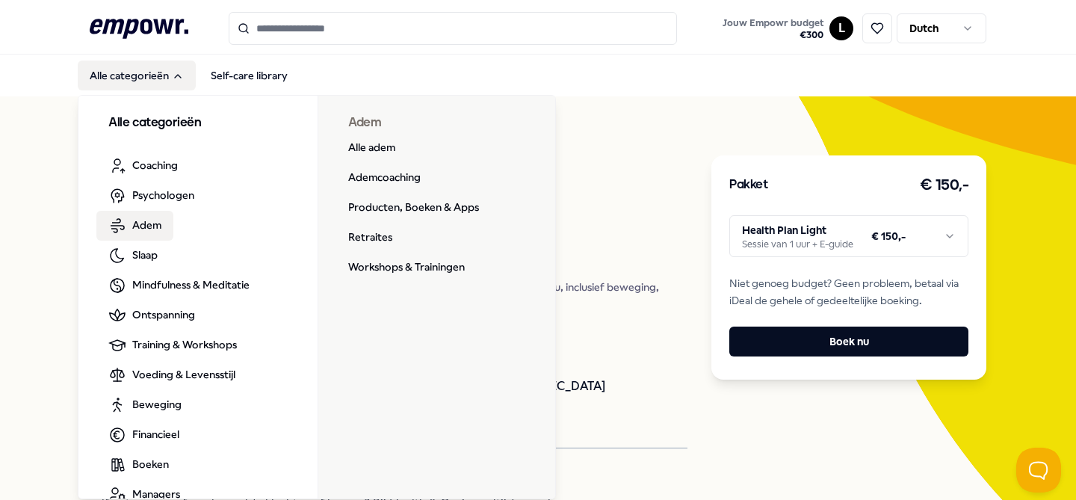
scroll to position [27, 0]
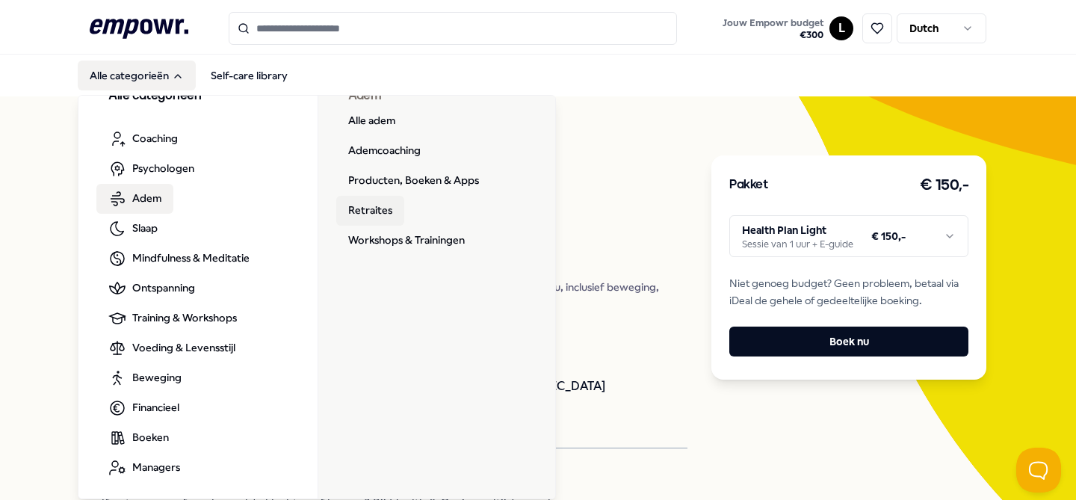
click at [366, 216] on link "Retraites" at bounding box center [370, 211] width 68 height 30
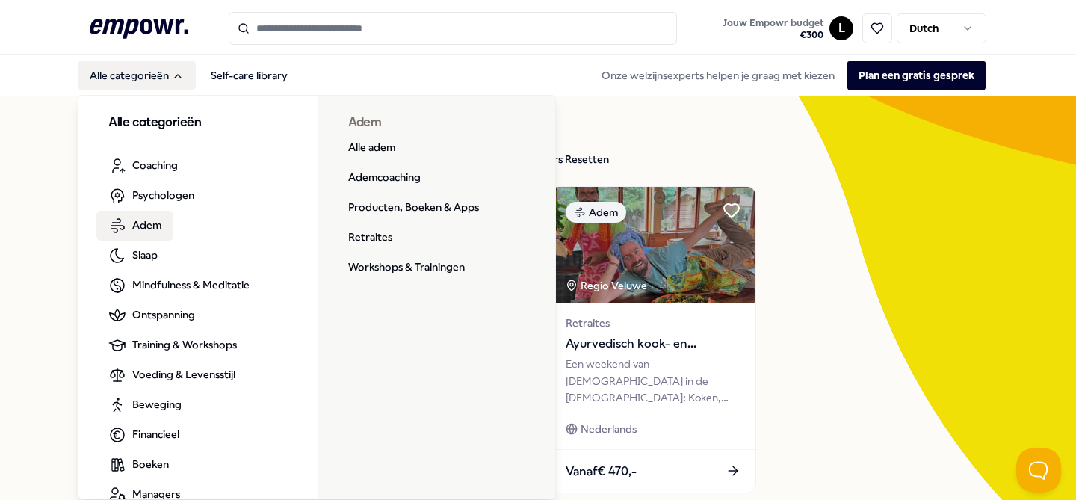
click at [150, 231] on span "Adem" at bounding box center [146, 225] width 29 height 16
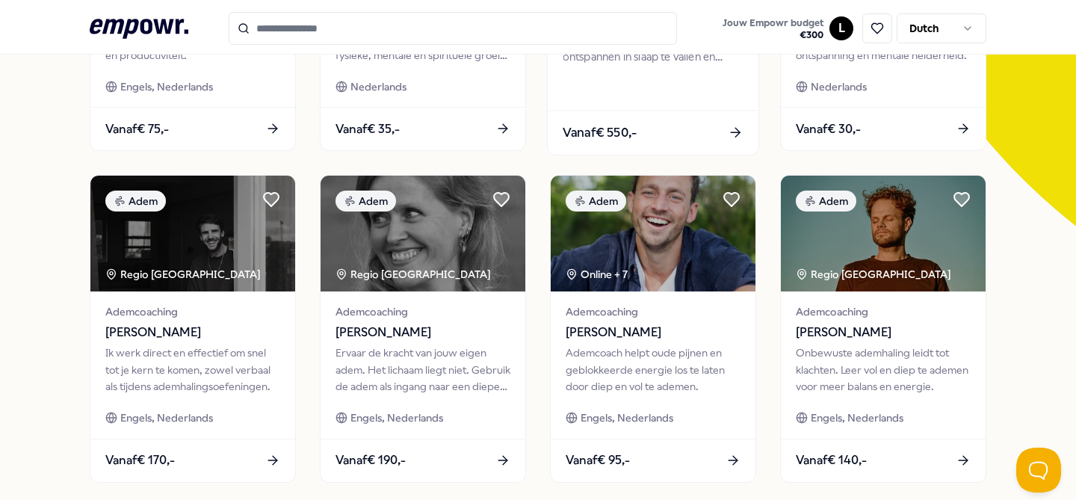
scroll to position [343, 0]
